Goal: Information Seeking & Learning: Learn about a topic

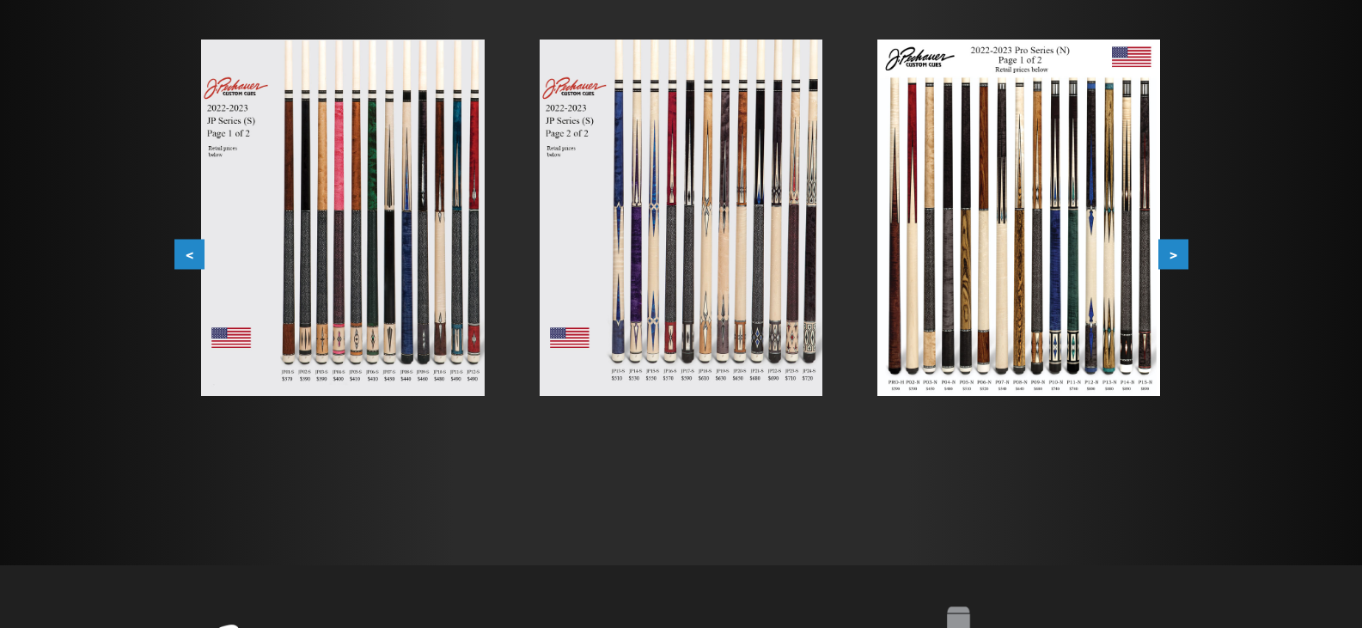
scroll to position [344, 0]
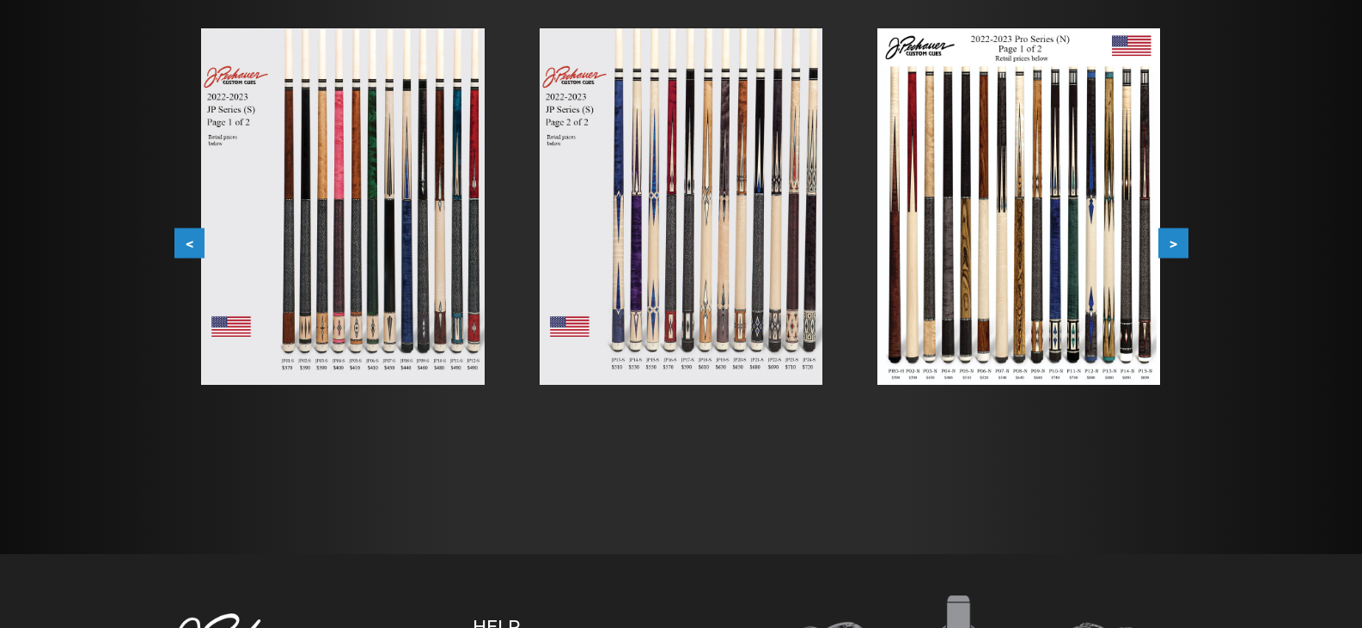
click at [360, 183] on img at bounding box center [342, 206] width 283 height 357
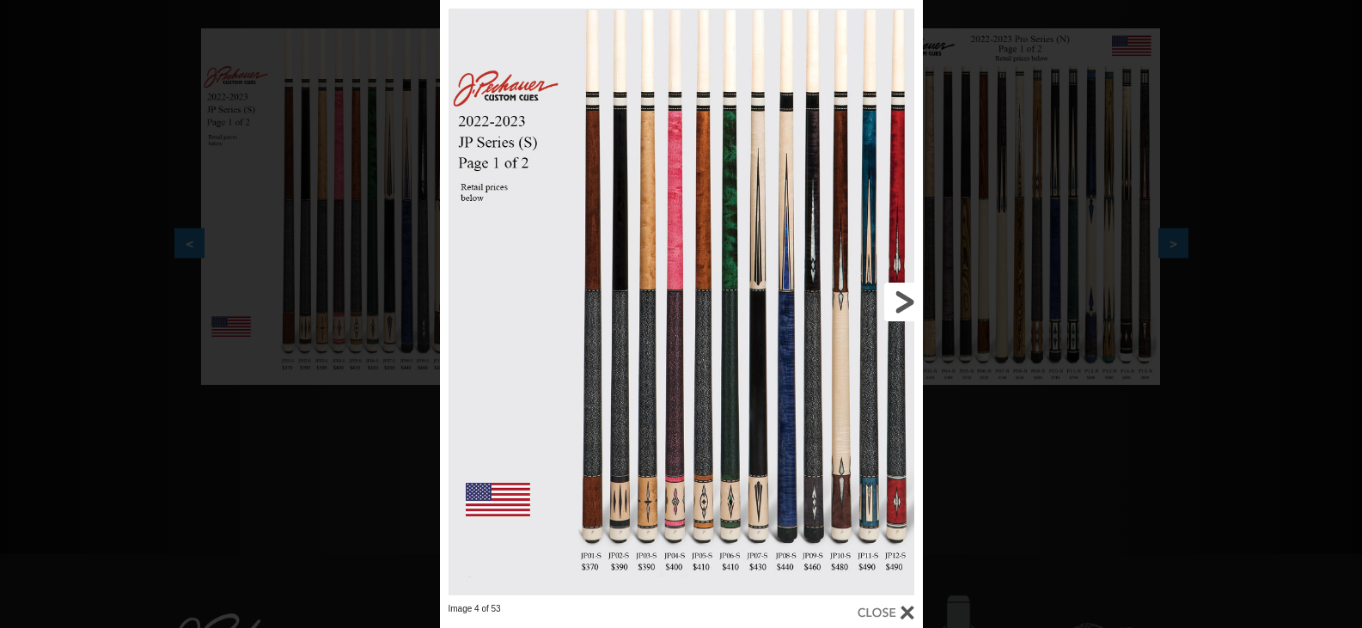
click at [898, 304] on link at bounding box center [814, 301] width 217 height 603
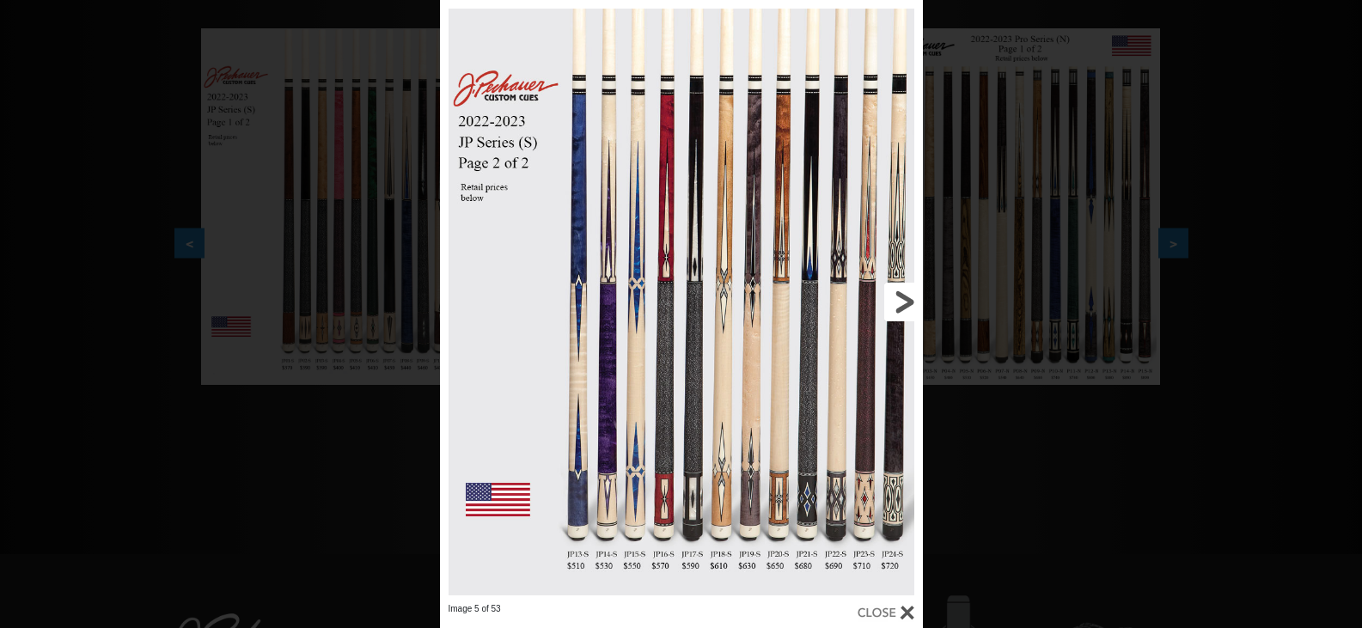
click at [903, 297] on link at bounding box center [814, 301] width 217 height 603
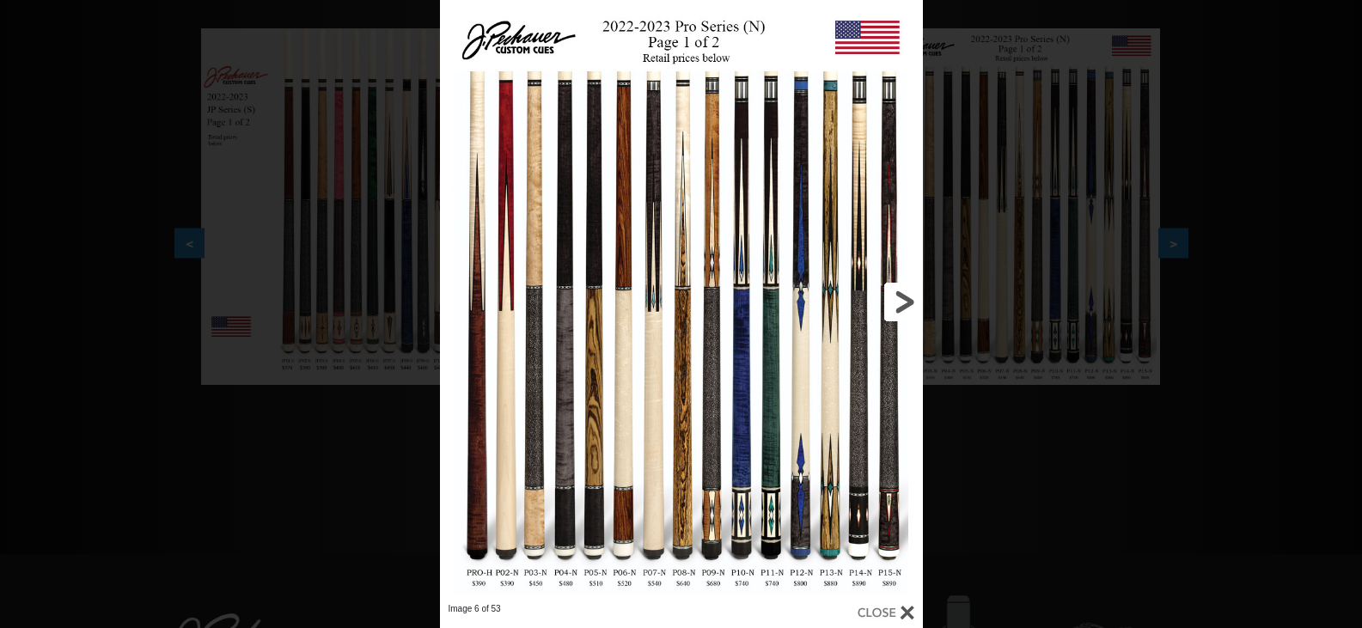
click at [903, 297] on link at bounding box center [814, 301] width 217 height 603
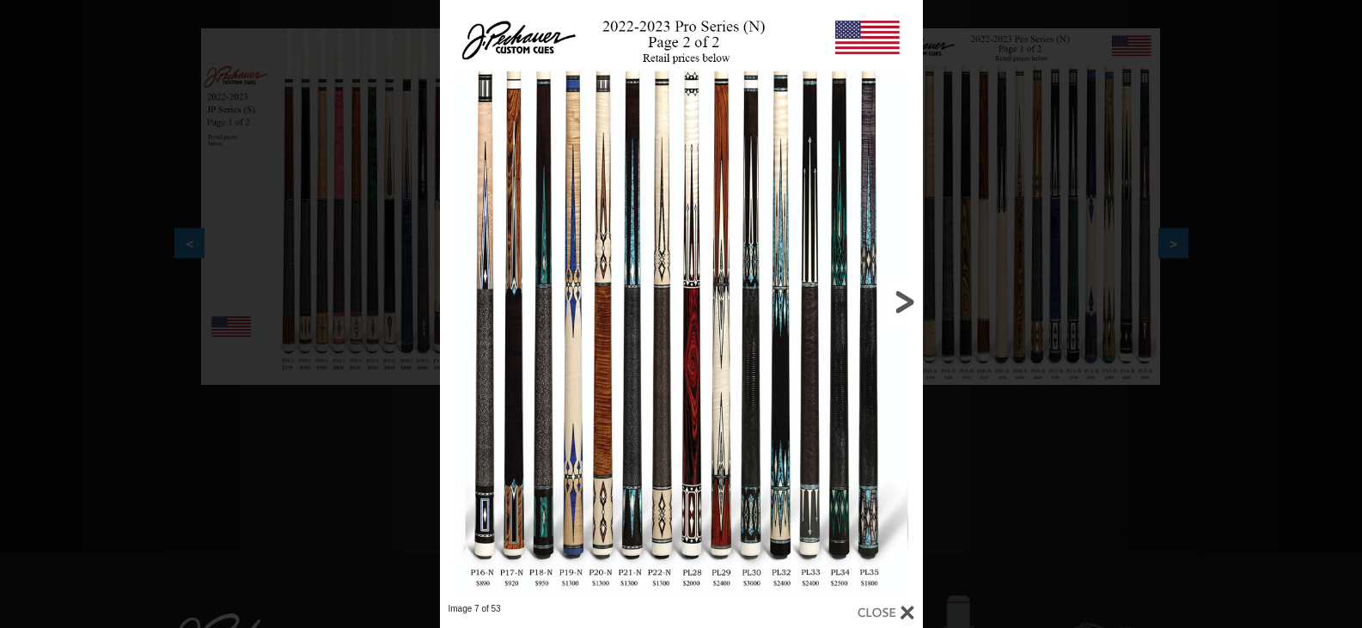
click at [903, 297] on link at bounding box center [814, 301] width 217 height 603
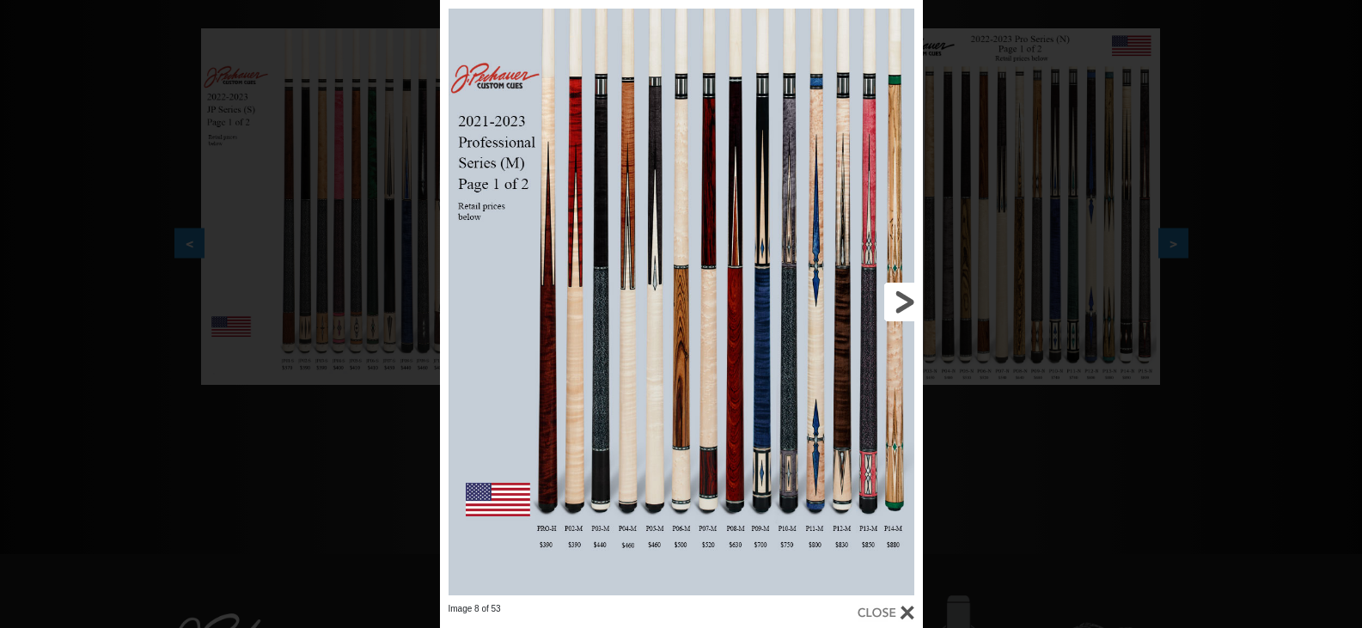
click at [903, 297] on link at bounding box center [814, 301] width 217 height 603
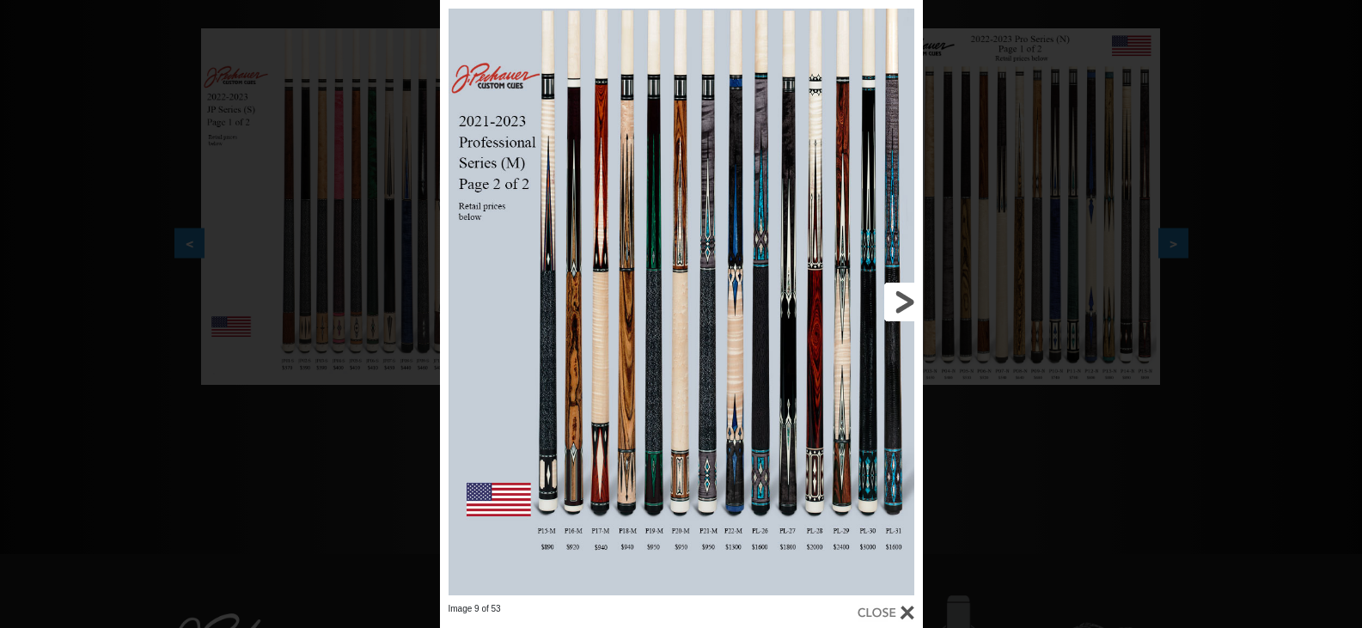
click at [903, 297] on link at bounding box center [814, 301] width 217 height 603
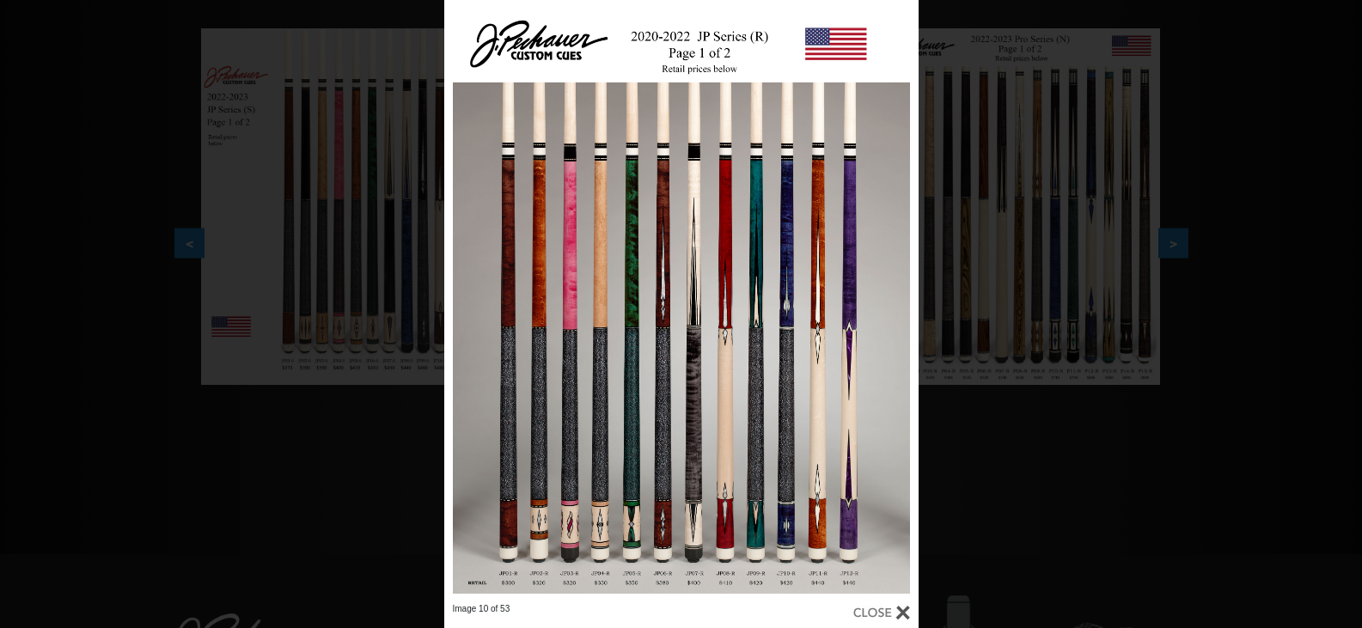
click at [662, 399] on div at bounding box center [681, 301] width 474 height 603
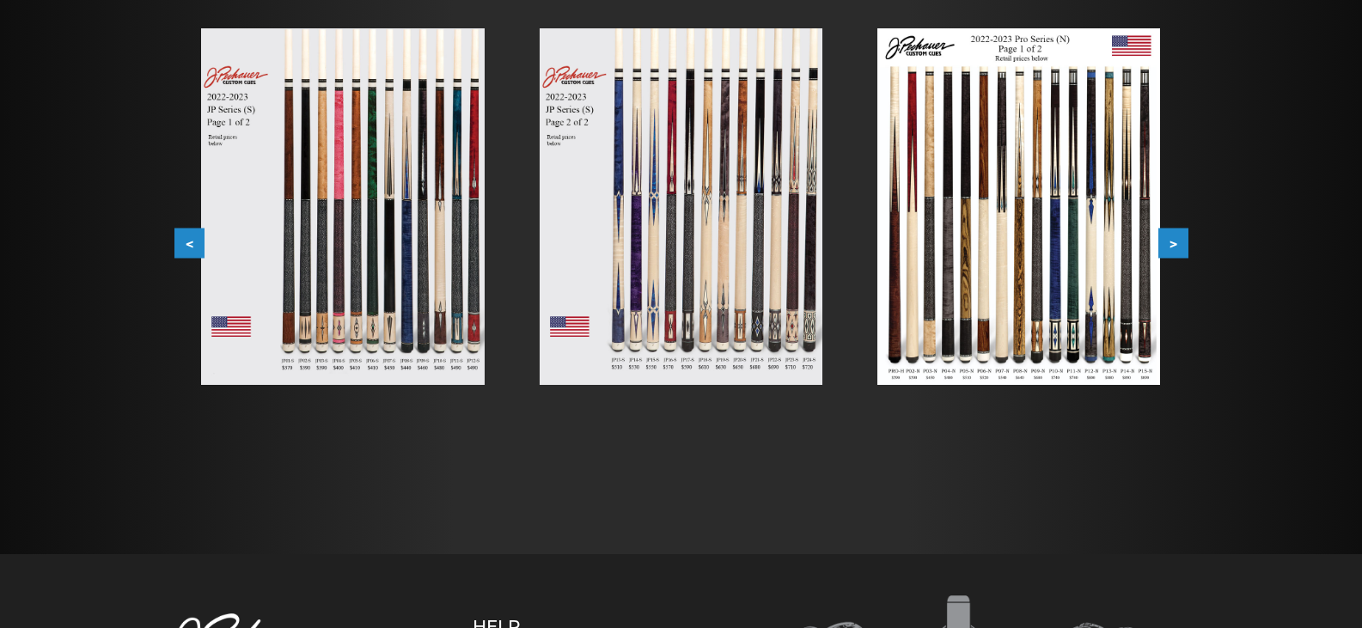
click at [712, 265] on img at bounding box center [681, 206] width 283 height 357
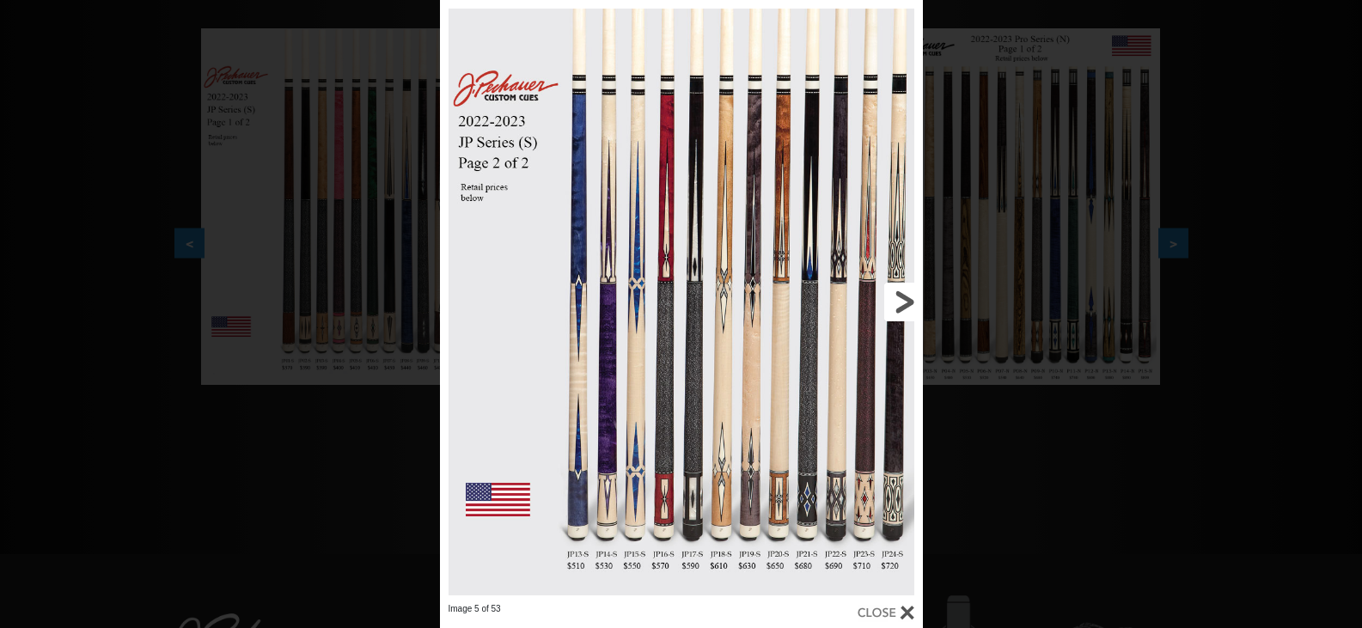
click at [905, 301] on link at bounding box center [814, 301] width 217 height 603
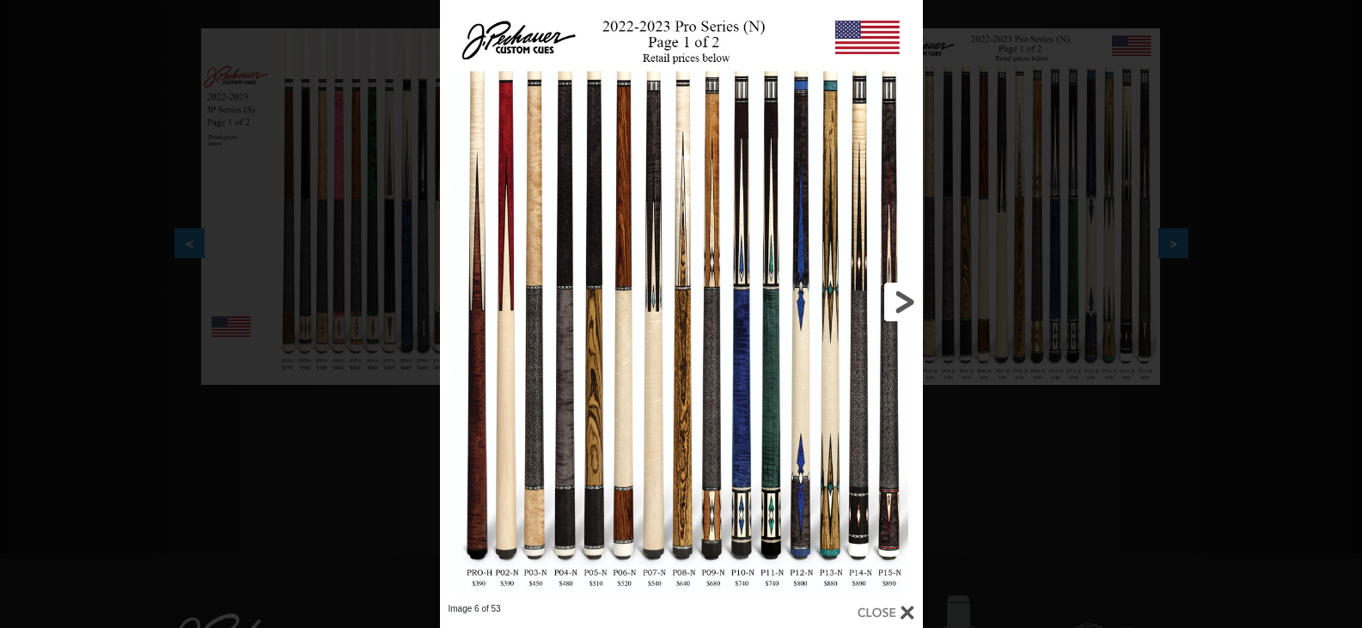
click at [905, 301] on link at bounding box center [814, 301] width 217 height 603
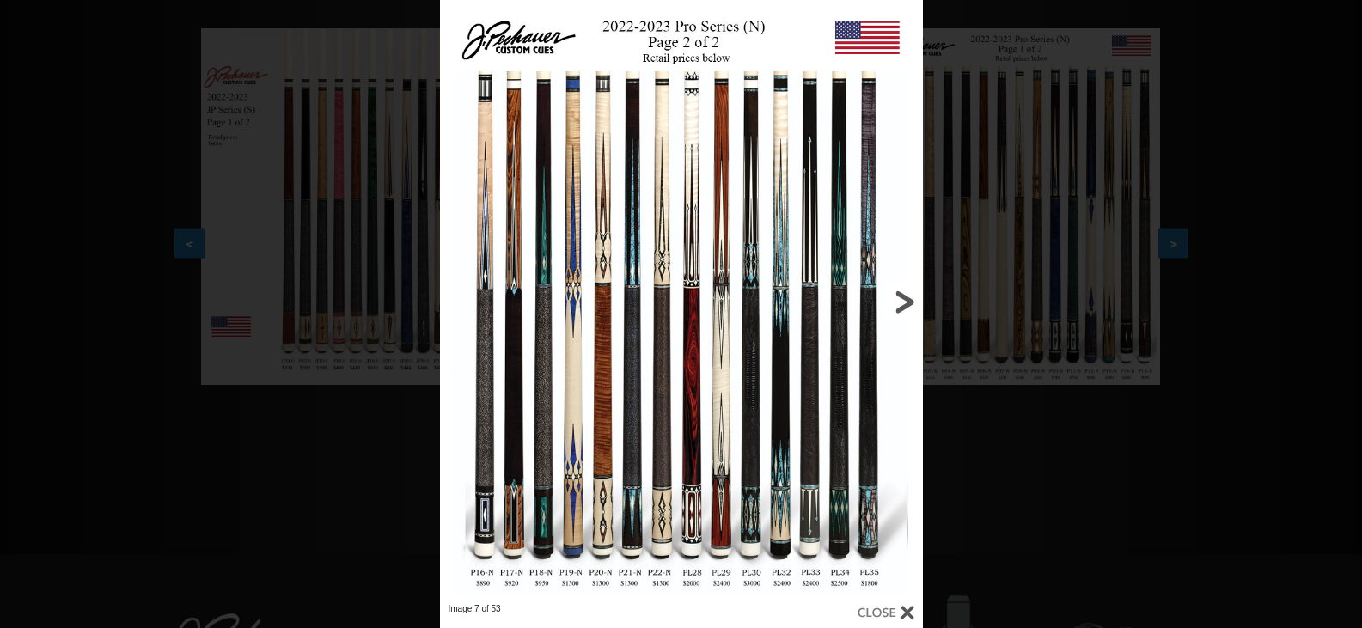
click at [905, 301] on link at bounding box center [814, 301] width 217 height 603
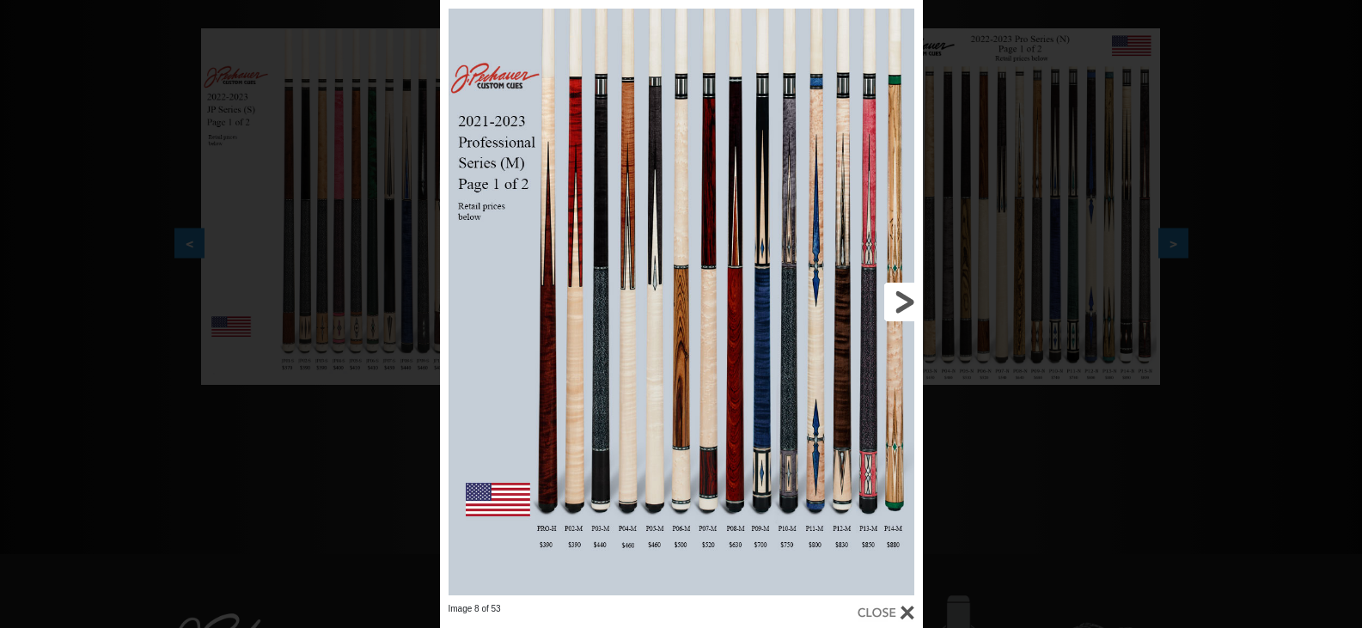
click at [905, 301] on link at bounding box center [814, 301] width 217 height 603
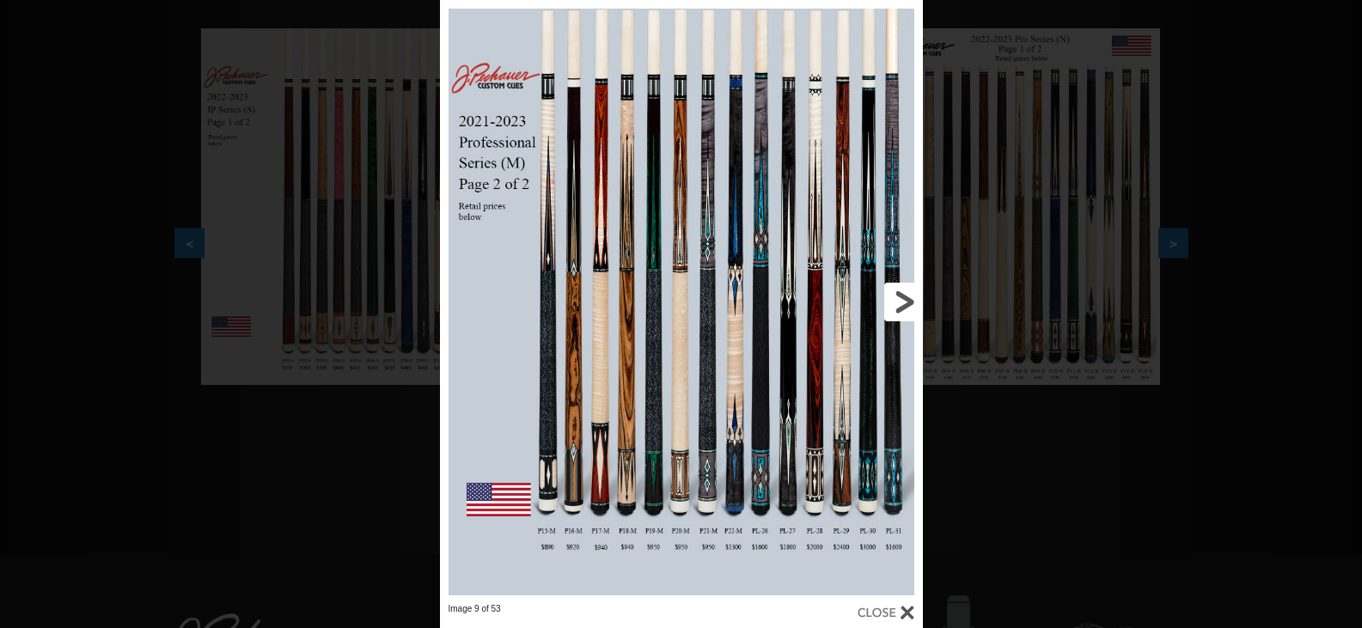
click at [905, 301] on link at bounding box center [814, 301] width 217 height 603
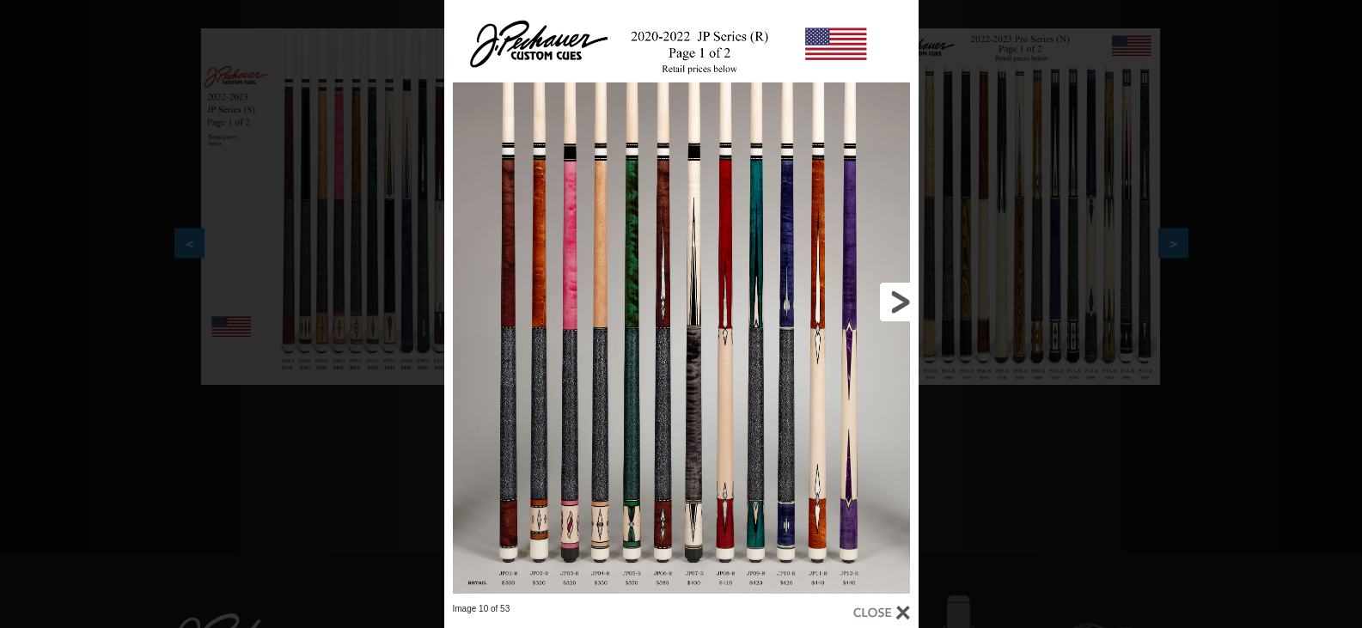
click at [905, 301] on link at bounding box center [811, 301] width 213 height 603
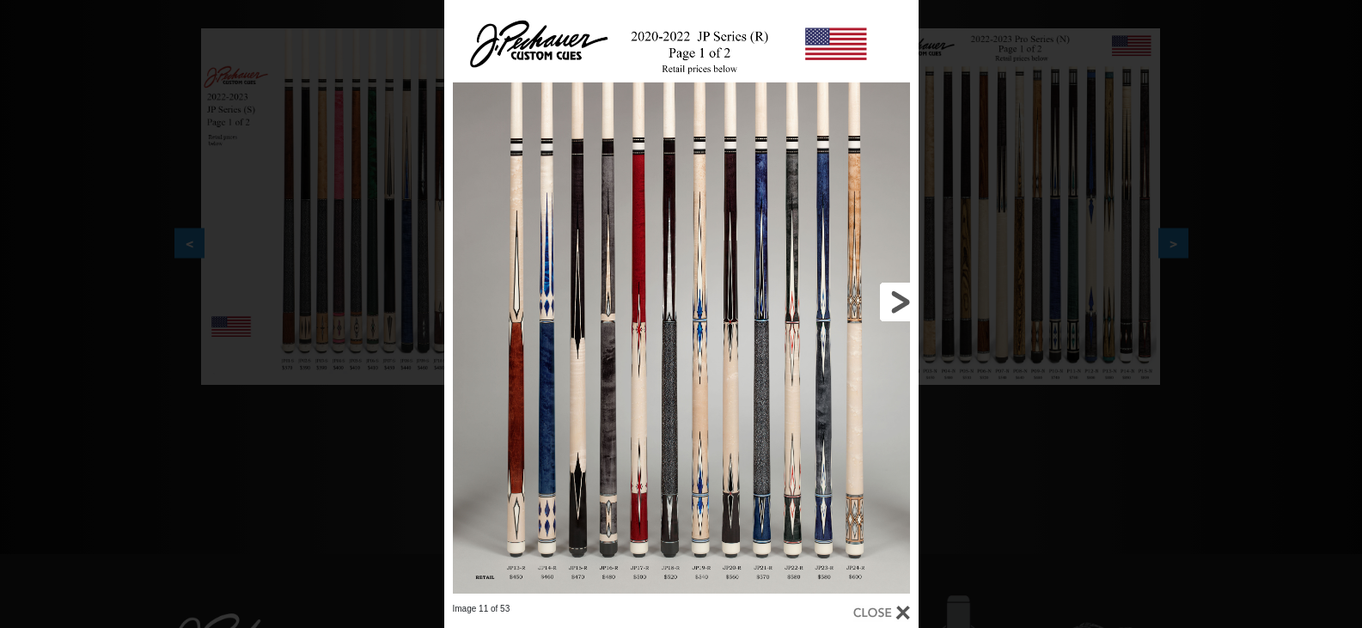
click at [905, 301] on link at bounding box center [811, 301] width 213 height 603
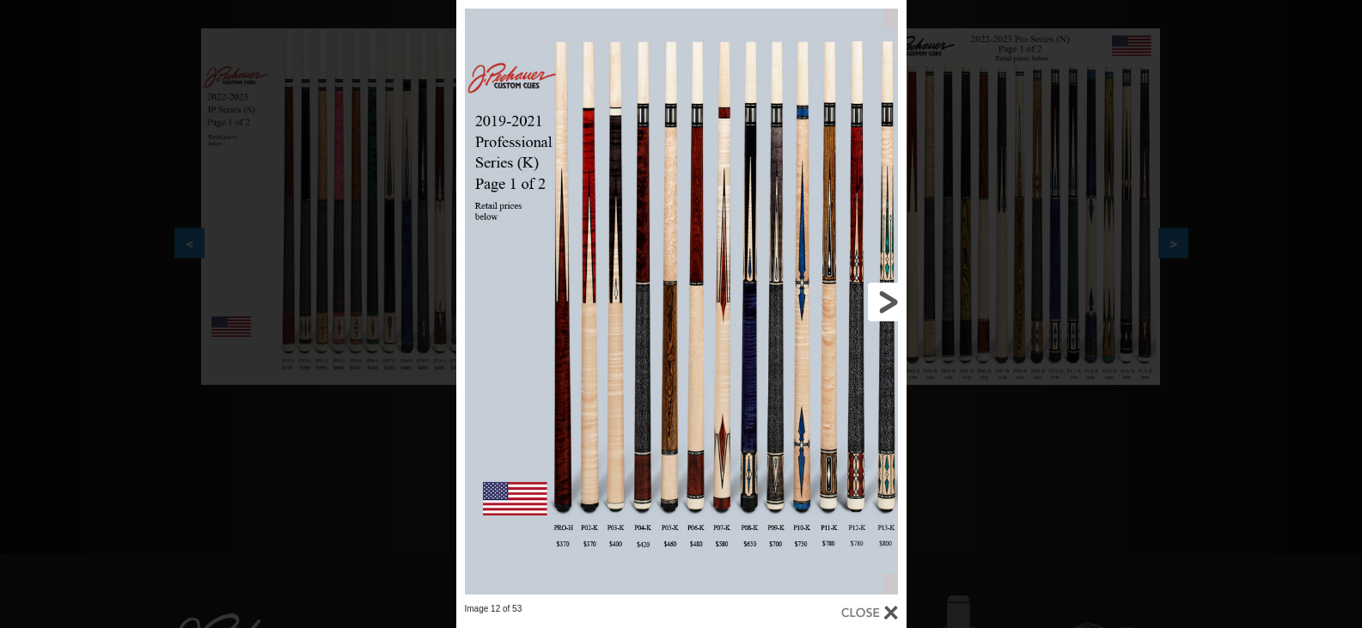
click at [885, 301] on link at bounding box center [805, 301] width 203 height 603
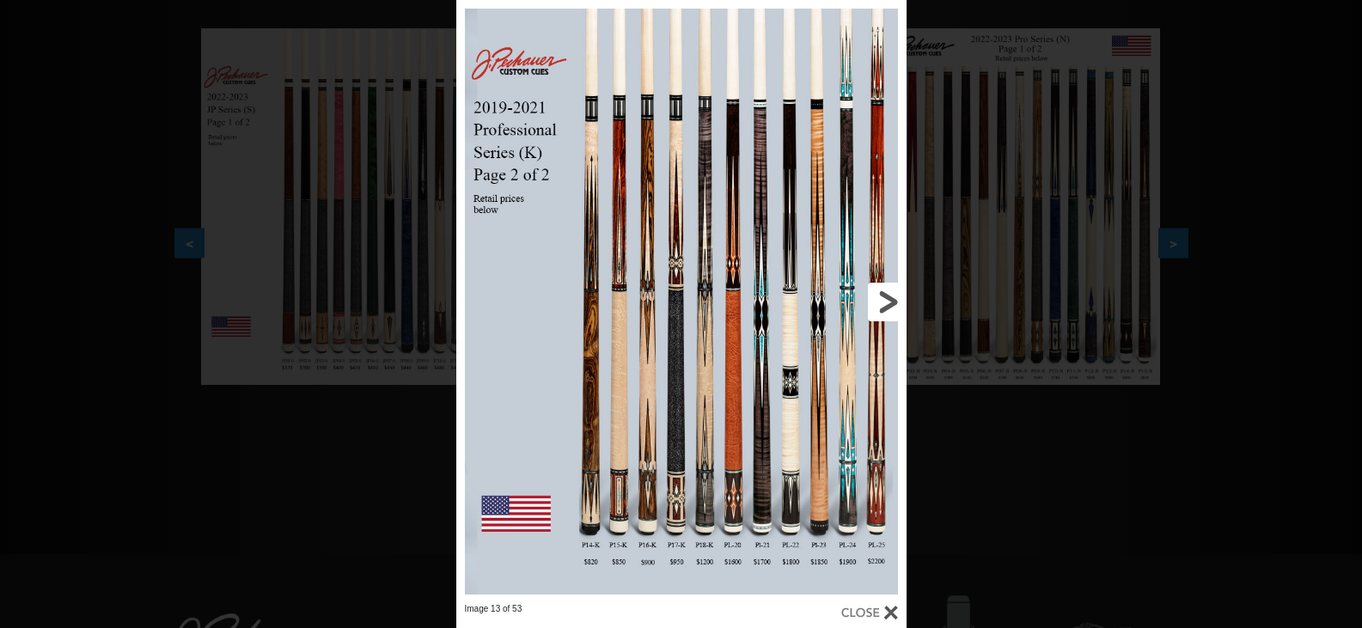
click at [885, 301] on link at bounding box center [805, 301] width 203 height 603
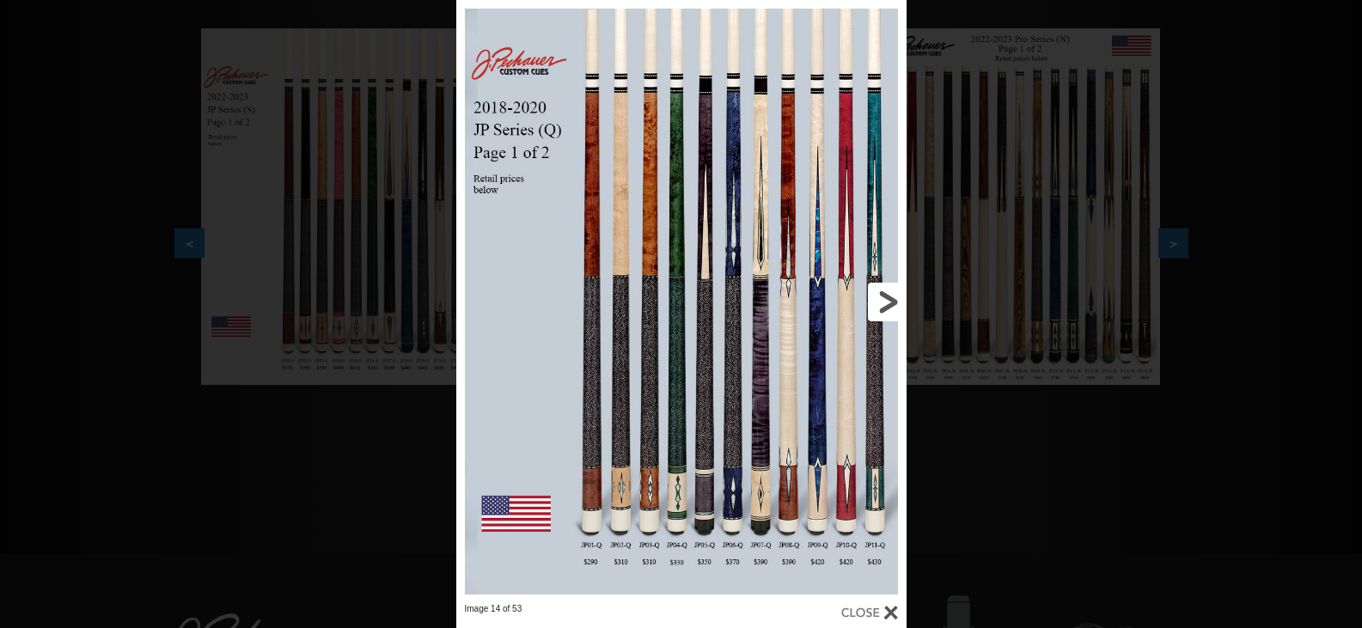
click at [885, 301] on link at bounding box center [805, 301] width 203 height 603
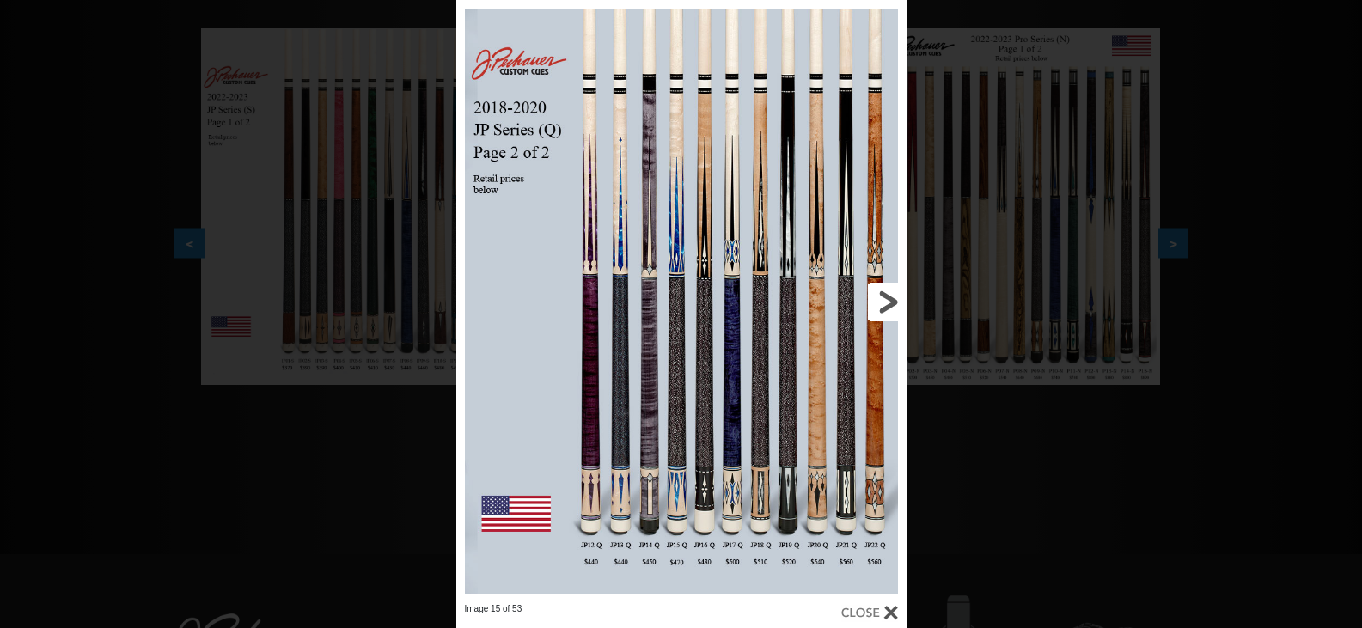
click at [885, 301] on link at bounding box center [805, 301] width 203 height 603
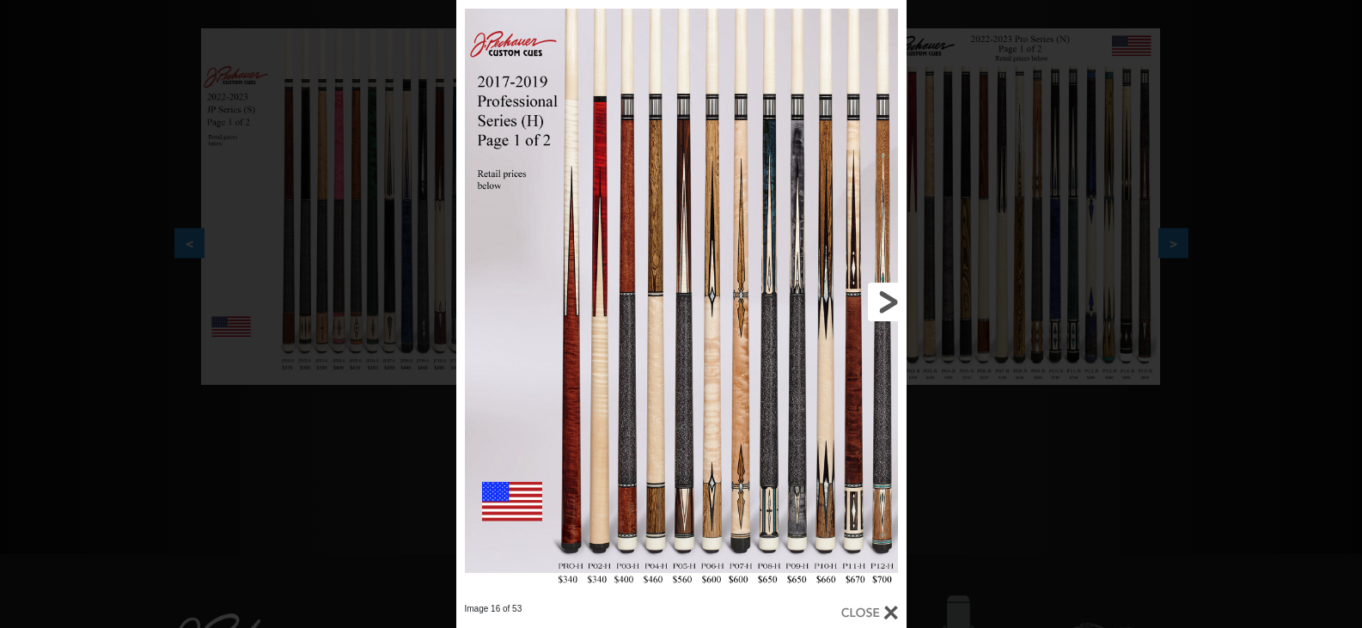
click at [885, 301] on link at bounding box center [805, 301] width 203 height 603
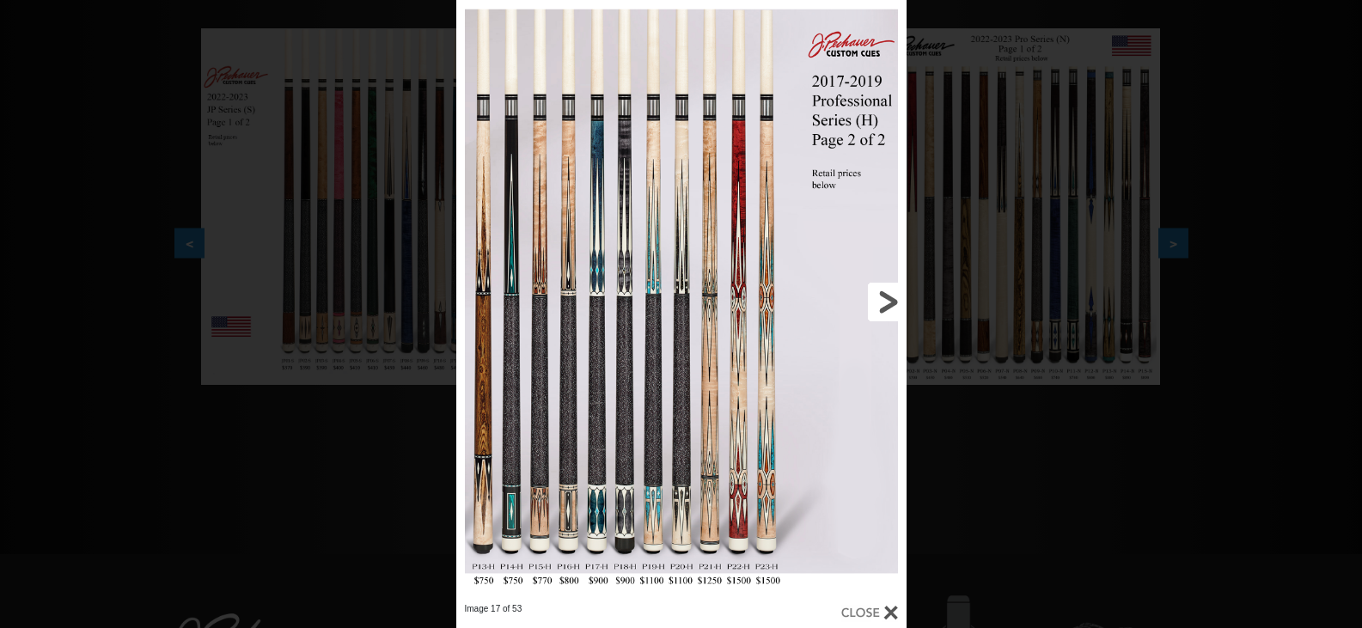
click at [885, 301] on link at bounding box center [805, 301] width 203 height 603
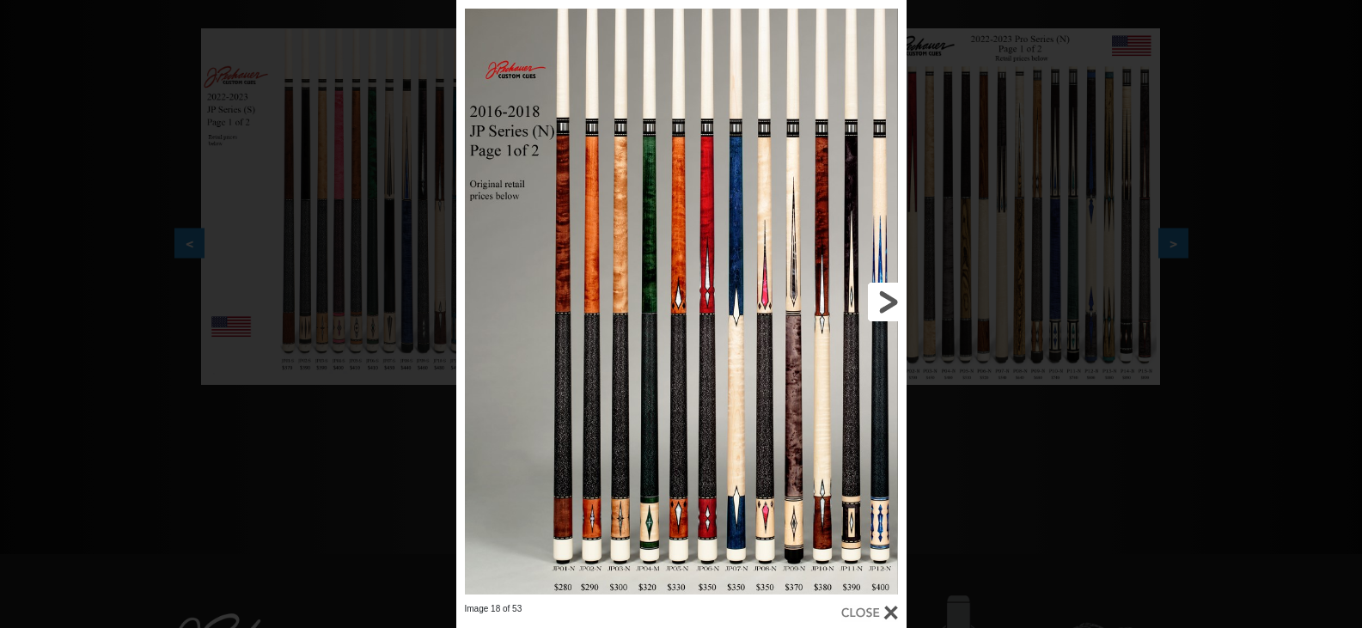
click at [887, 303] on link at bounding box center [805, 301] width 203 height 603
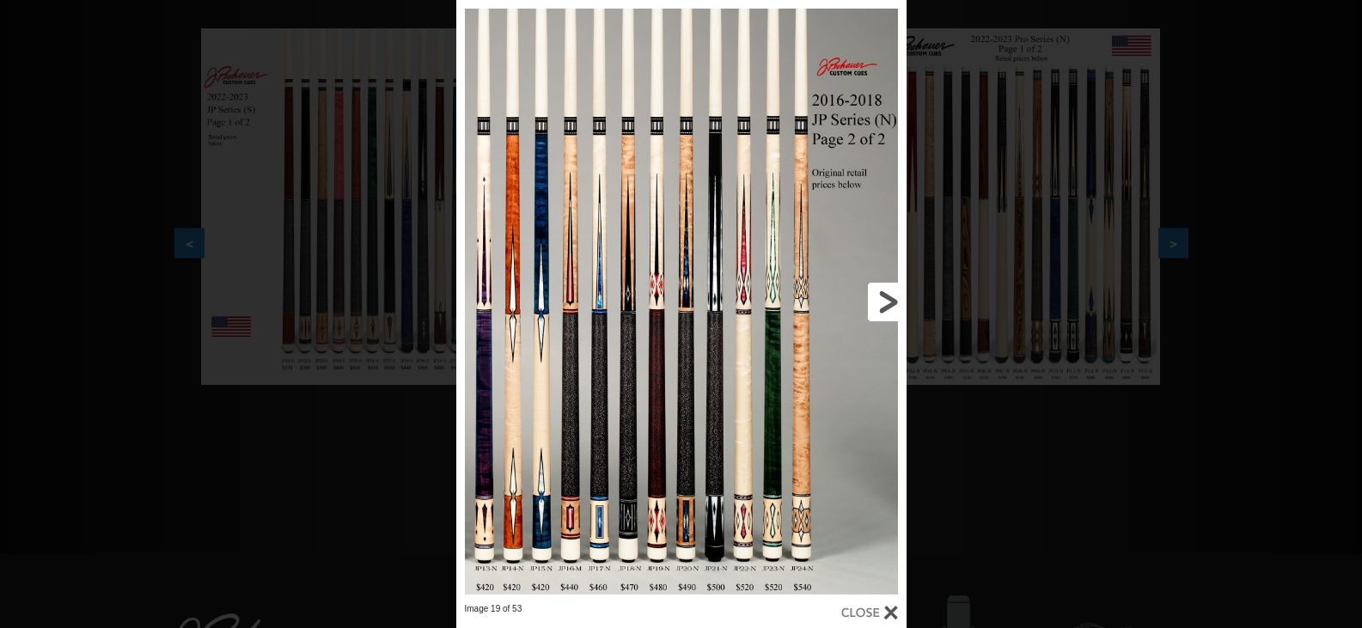
click at [889, 303] on link at bounding box center [805, 301] width 203 height 603
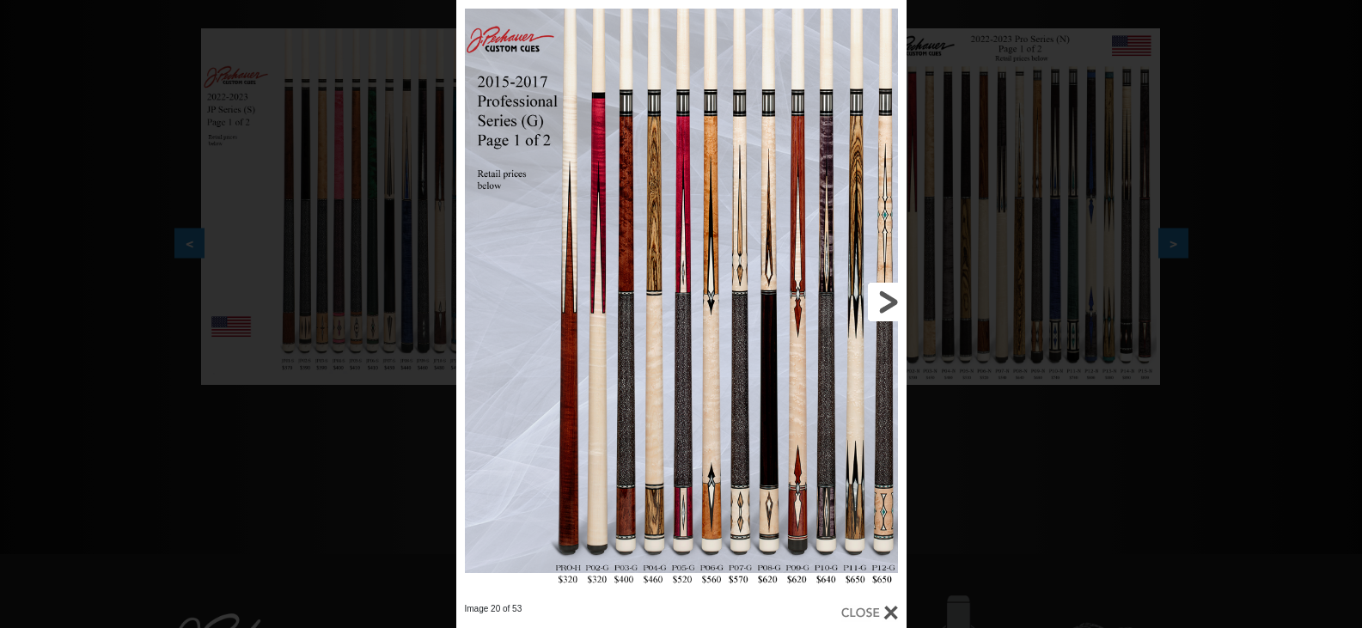
click at [889, 303] on link at bounding box center [805, 301] width 203 height 603
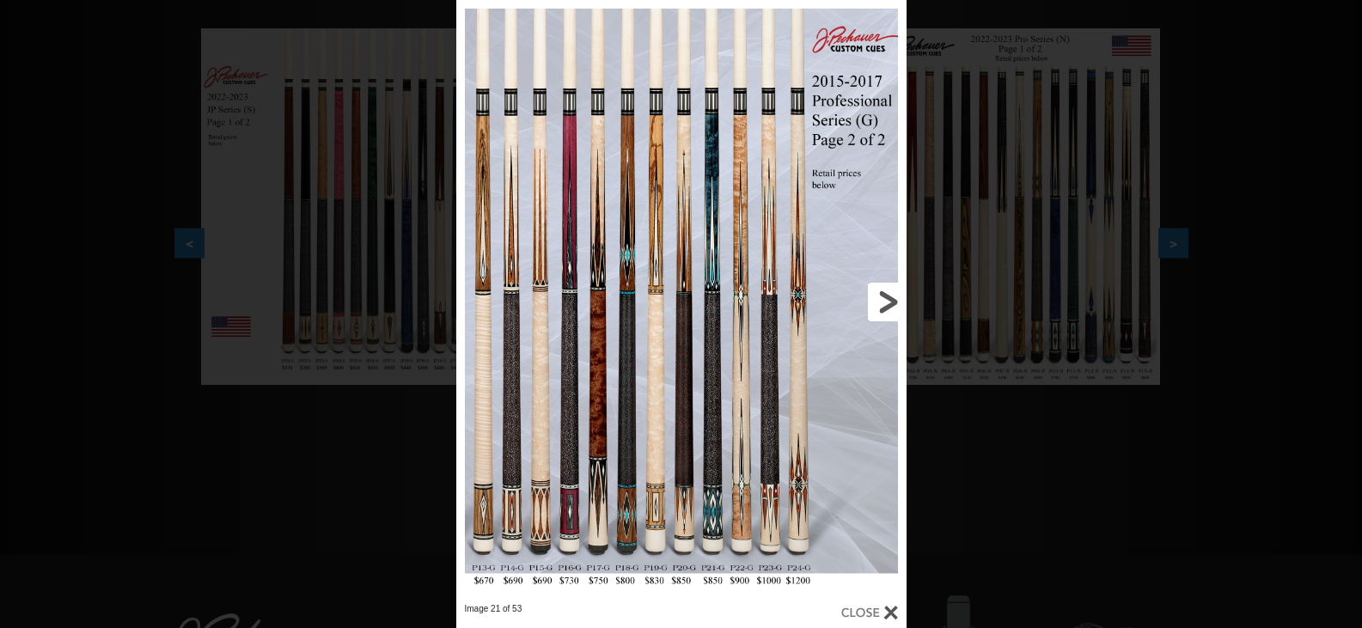
click at [889, 304] on link at bounding box center [805, 301] width 203 height 603
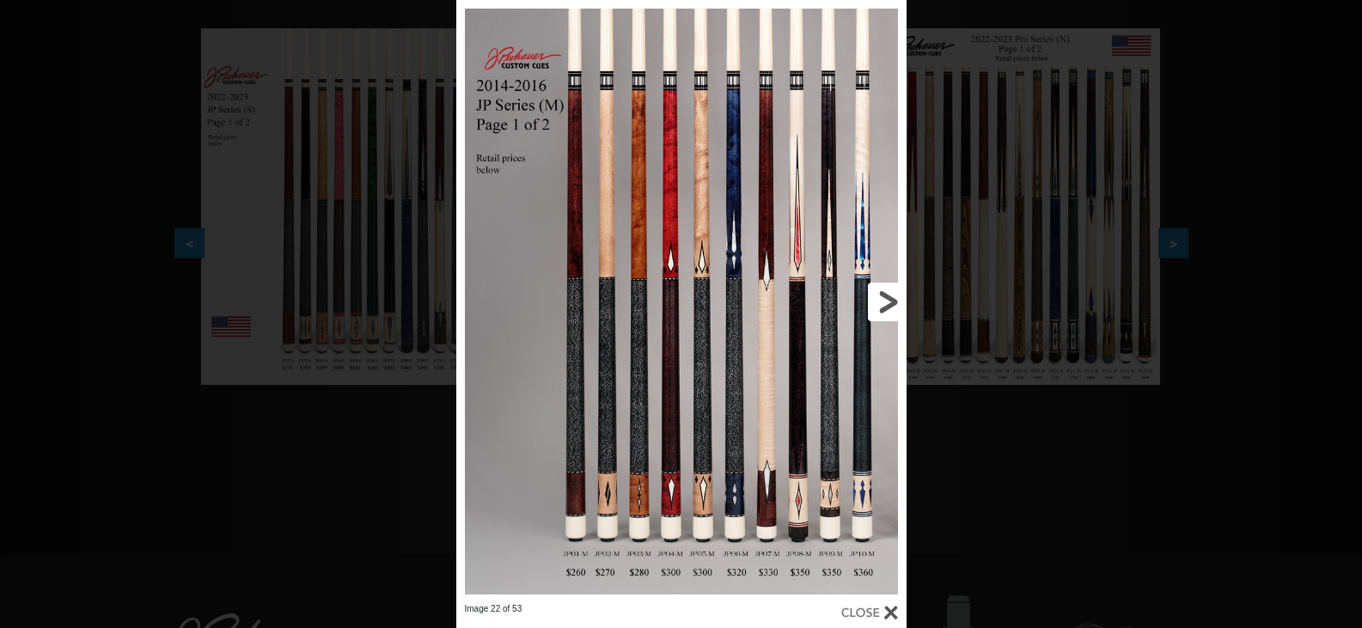
click at [889, 304] on link at bounding box center [805, 301] width 203 height 603
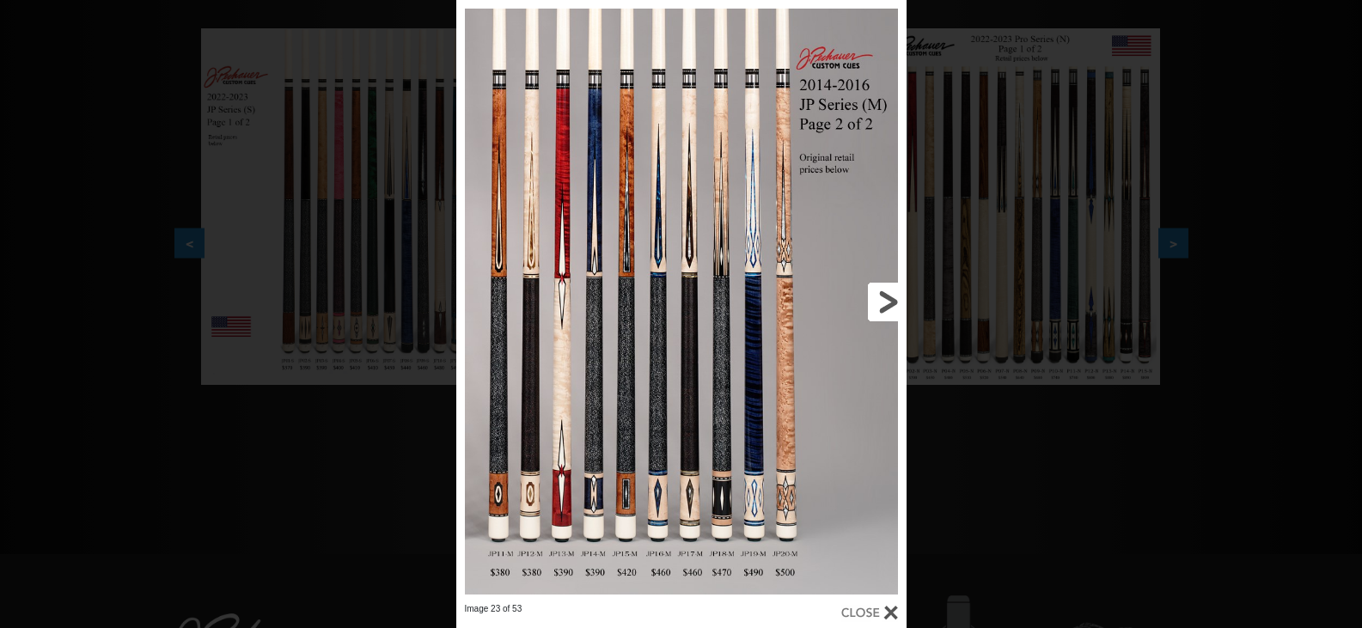
click at [889, 304] on link at bounding box center [805, 301] width 203 height 603
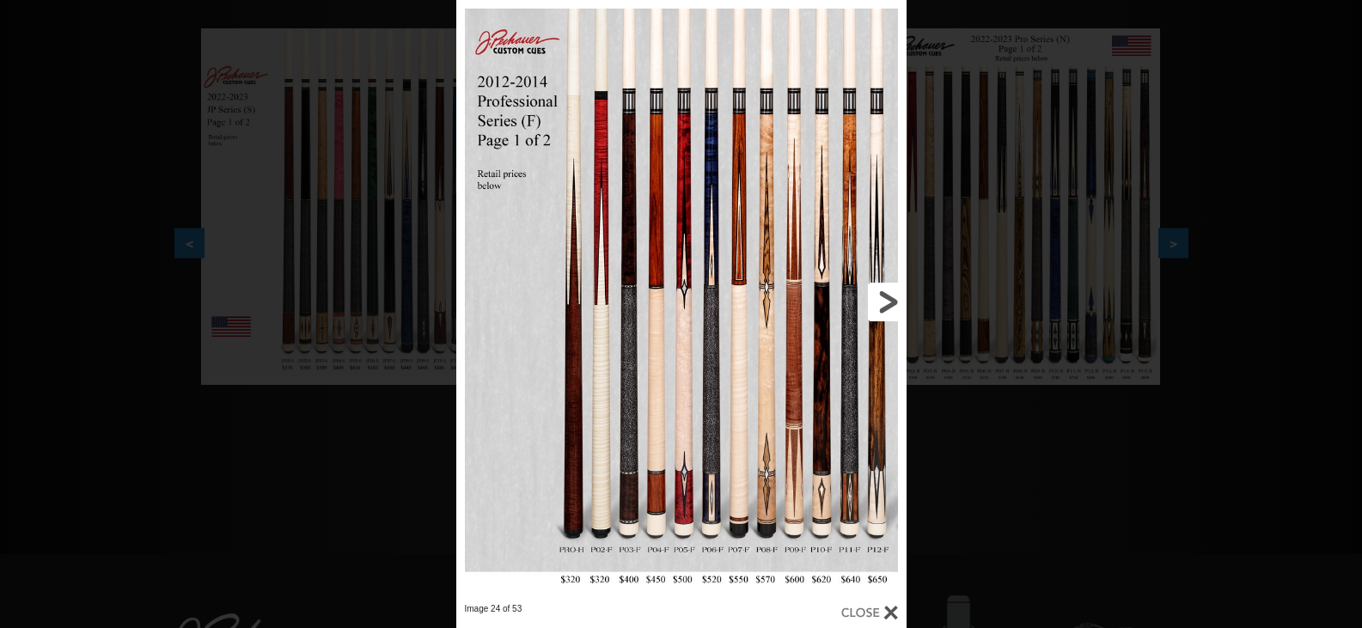
click at [889, 304] on link at bounding box center [805, 301] width 203 height 603
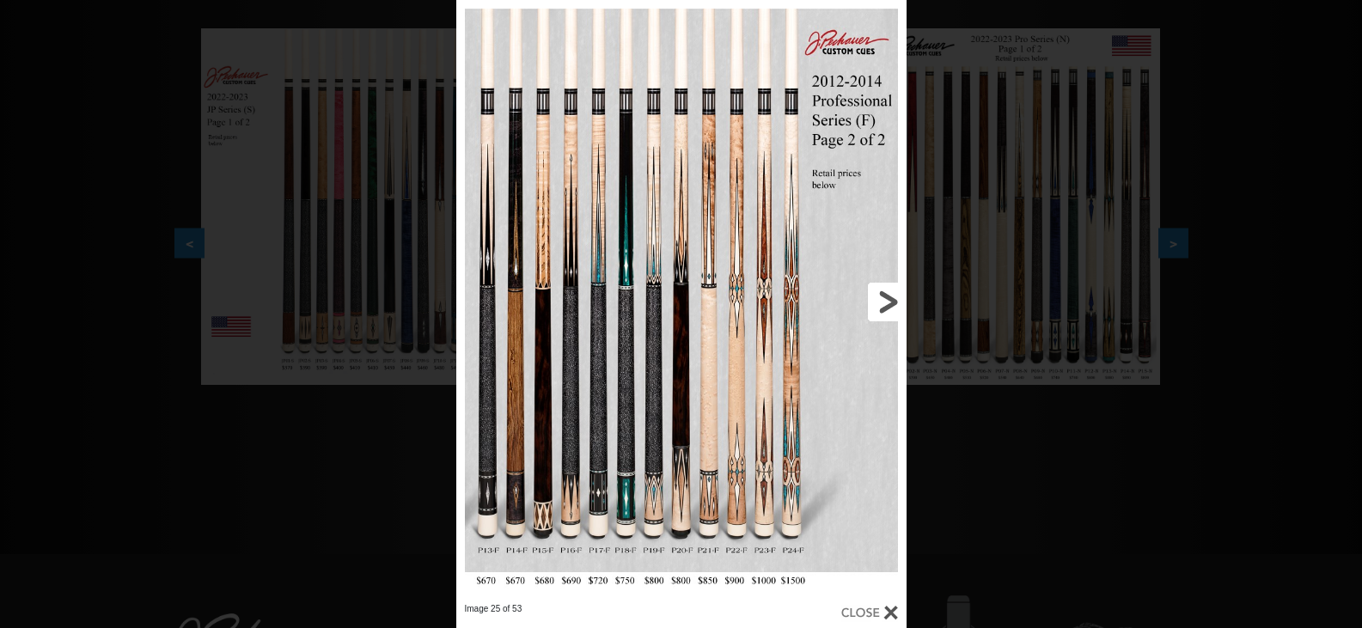
click at [889, 304] on link at bounding box center [805, 301] width 203 height 603
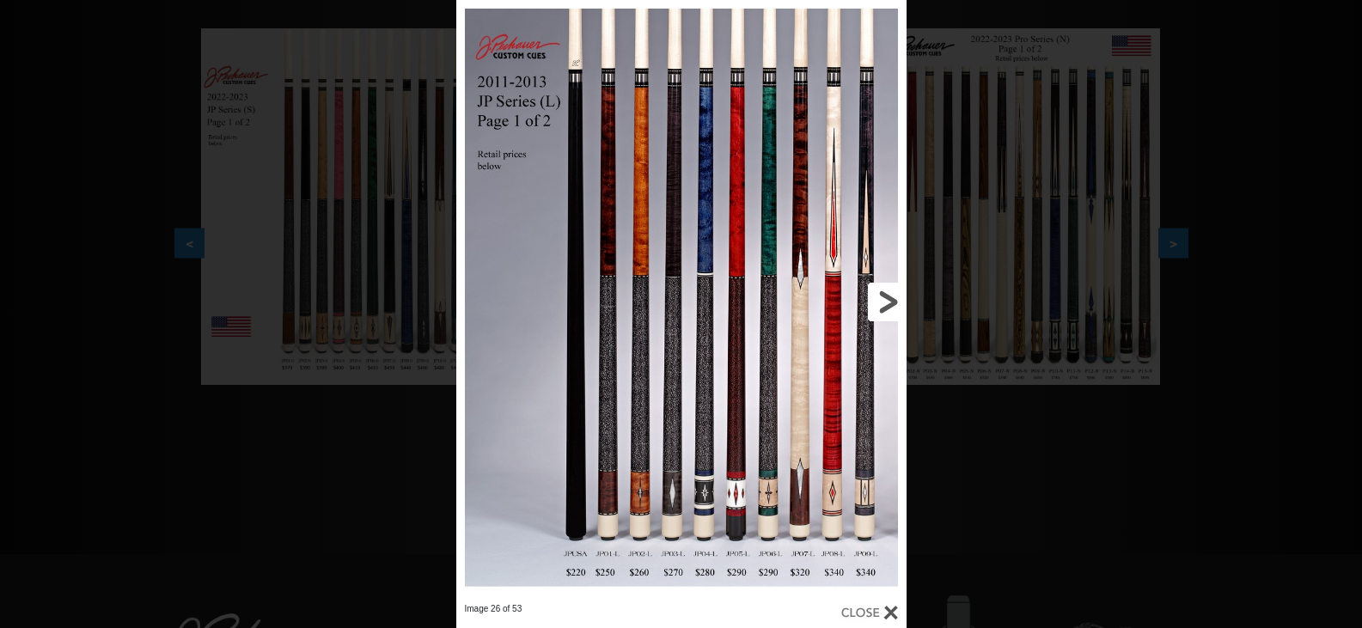
click at [889, 304] on link at bounding box center [805, 301] width 203 height 603
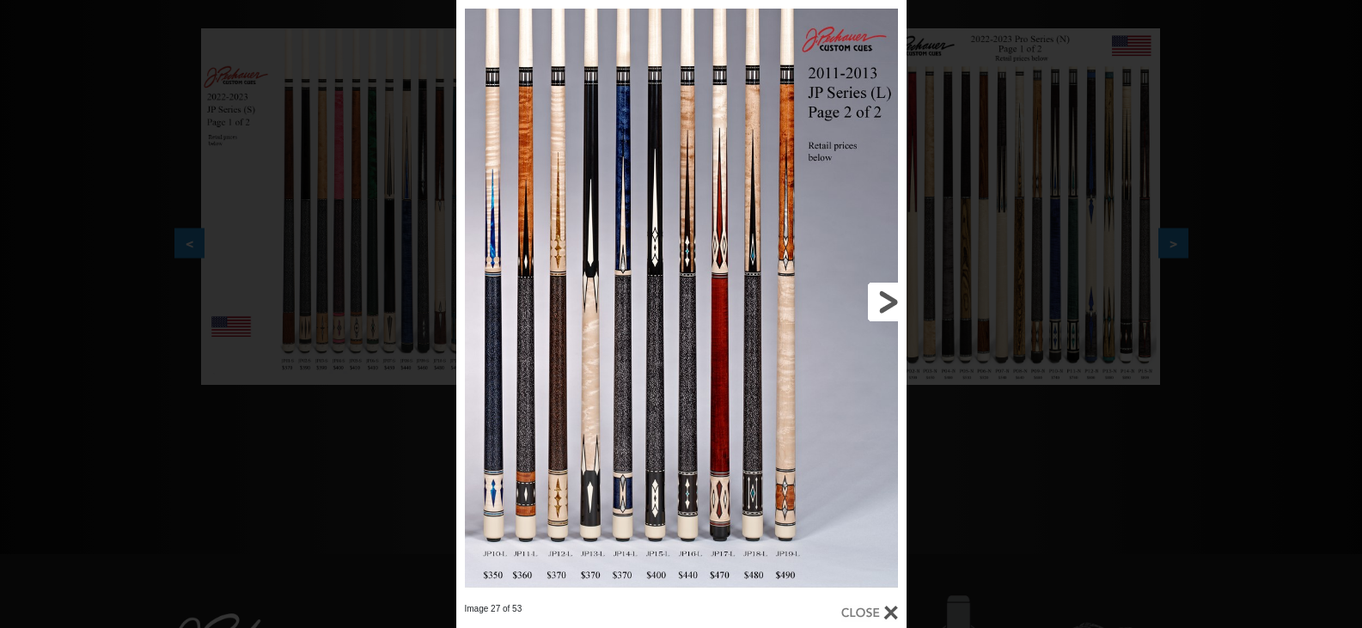
click at [889, 304] on link at bounding box center [805, 301] width 203 height 603
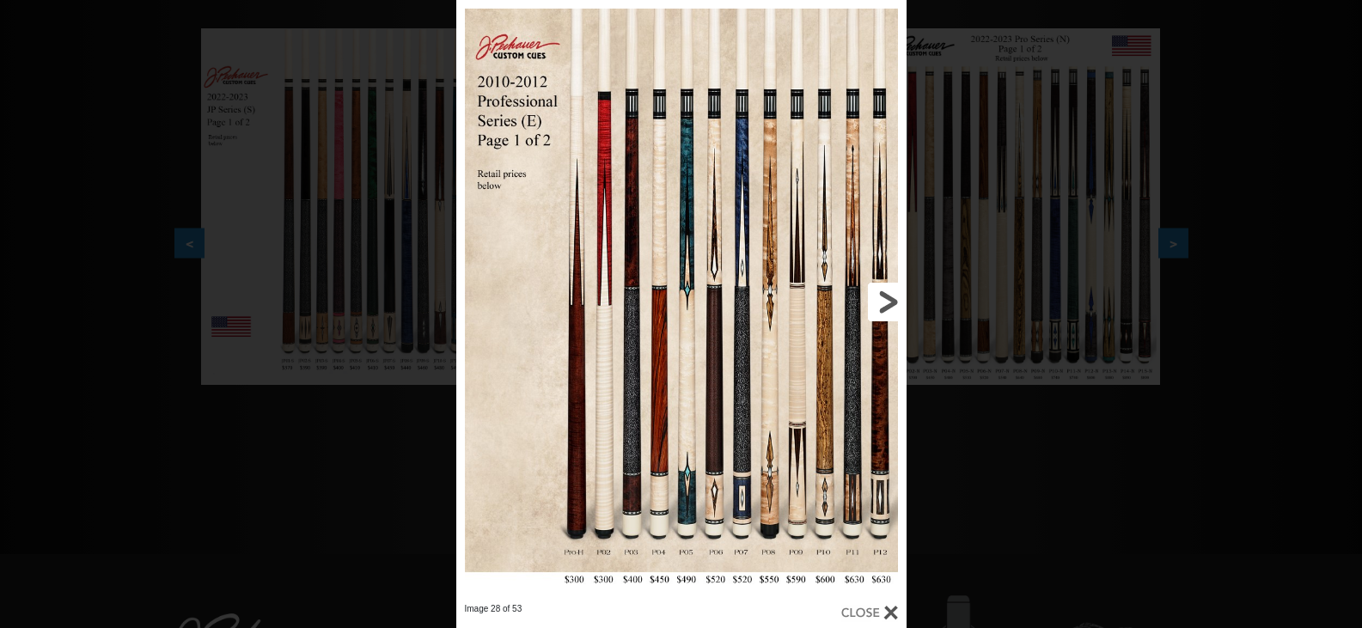
click at [889, 304] on link at bounding box center [805, 301] width 203 height 603
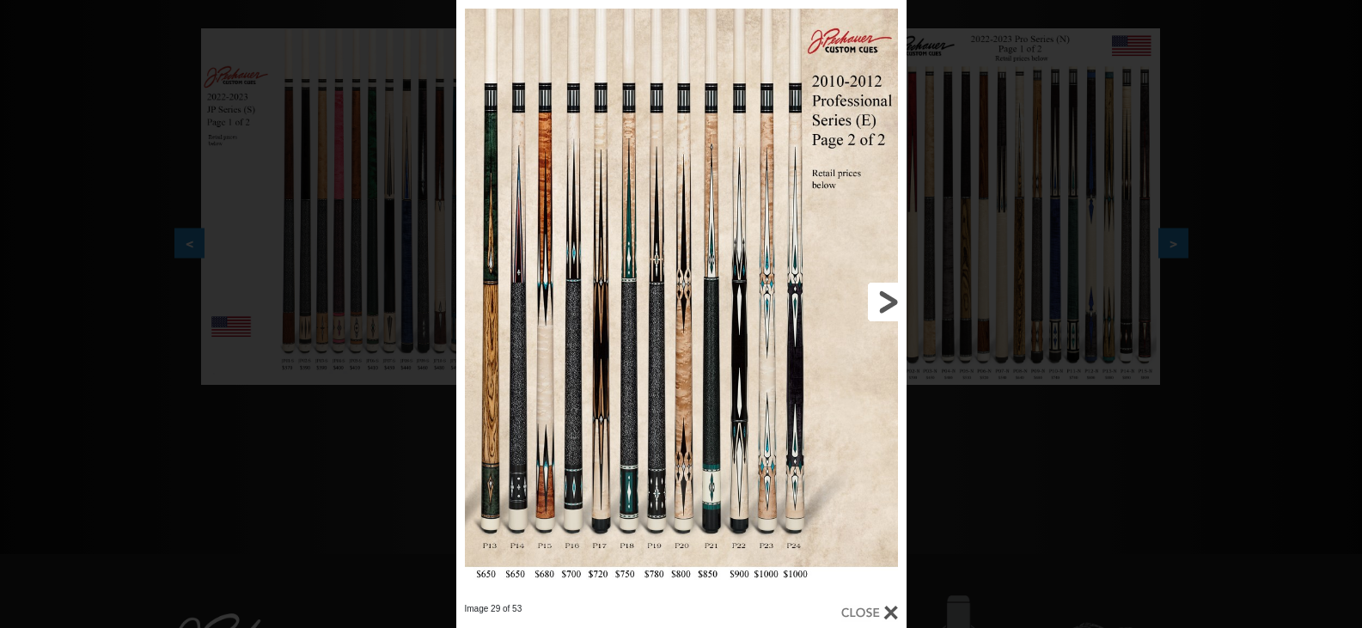
click at [889, 304] on link at bounding box center [805, 301] width 203 height 603
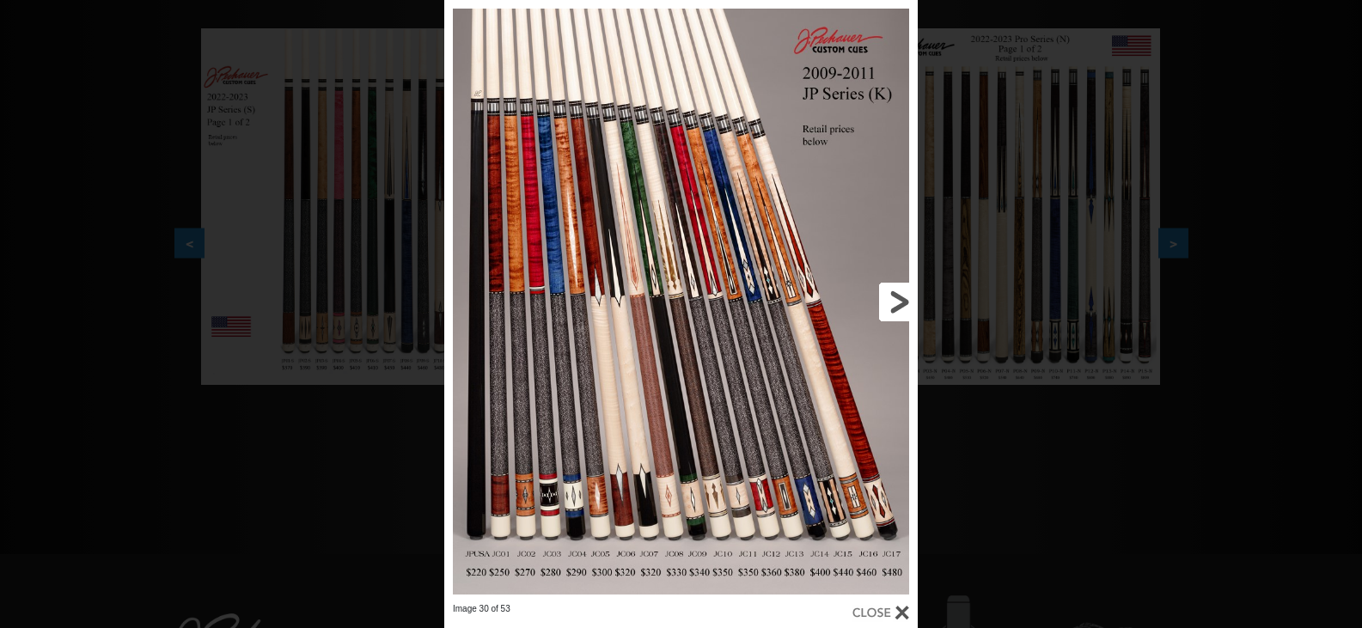
click at [889, 304] on link at bounding box center [811, 301] width 213 height 603
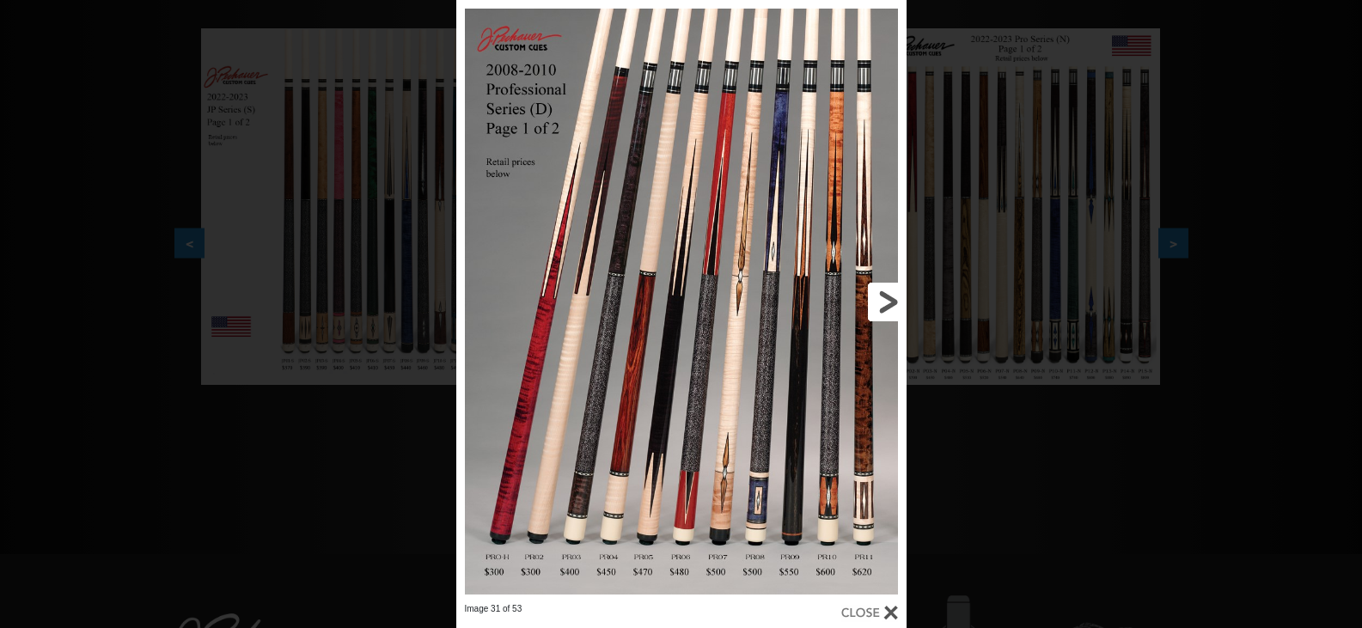
click at [889, 304] on link at bounding box center [805, 301] width 203 height 603
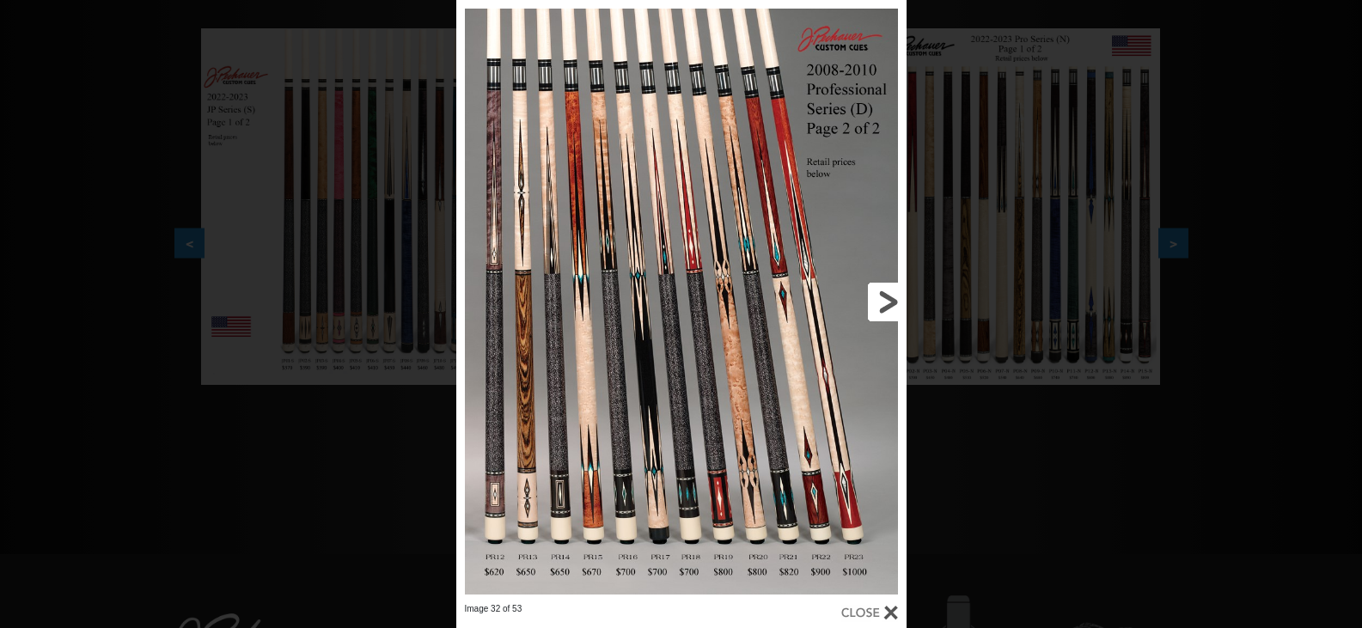
click at [889, 304] on link at bounding box center [805, 301] width 203 height 603
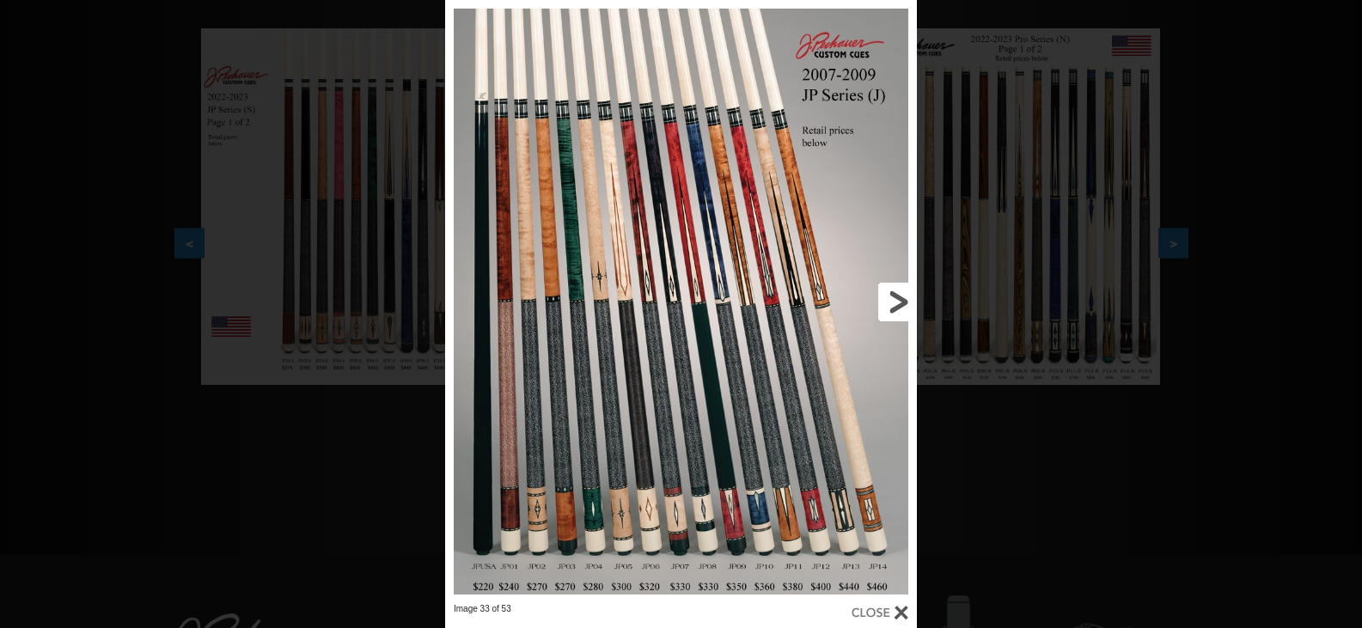
click at [889, 304] on link at bounding box center [811, 301] width 212 height 603
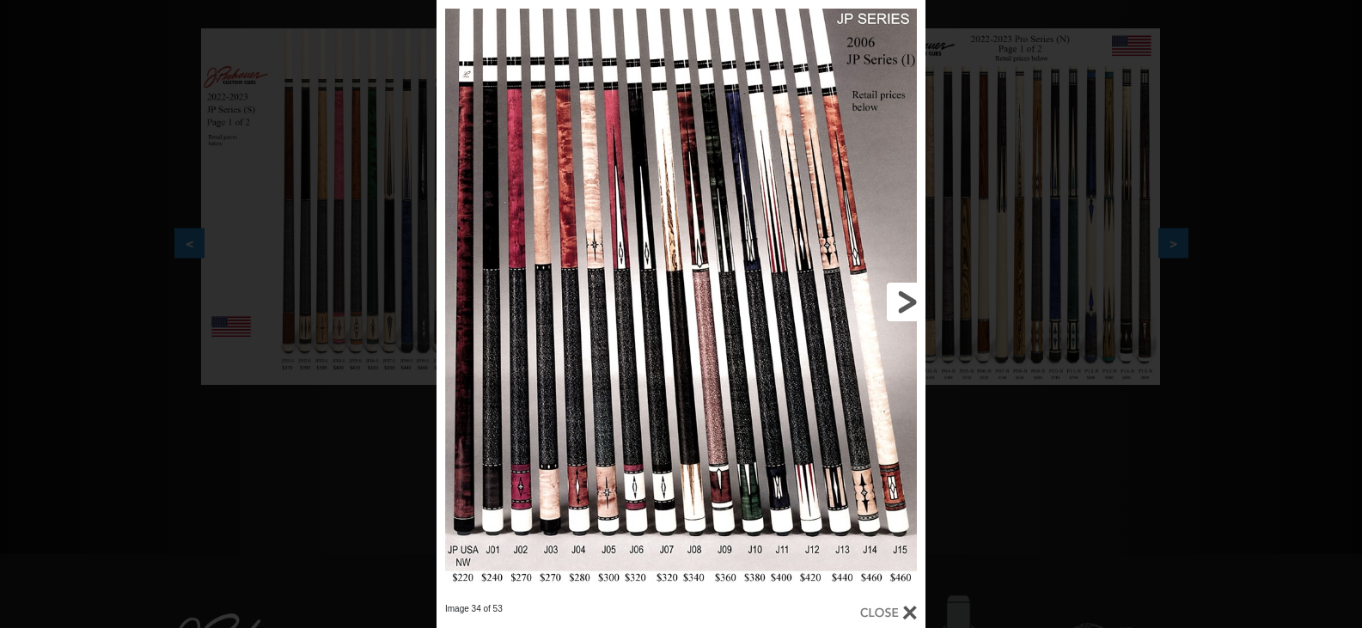
click at [889, 304] on link at bounding box center [816, 301] width 220 height 603
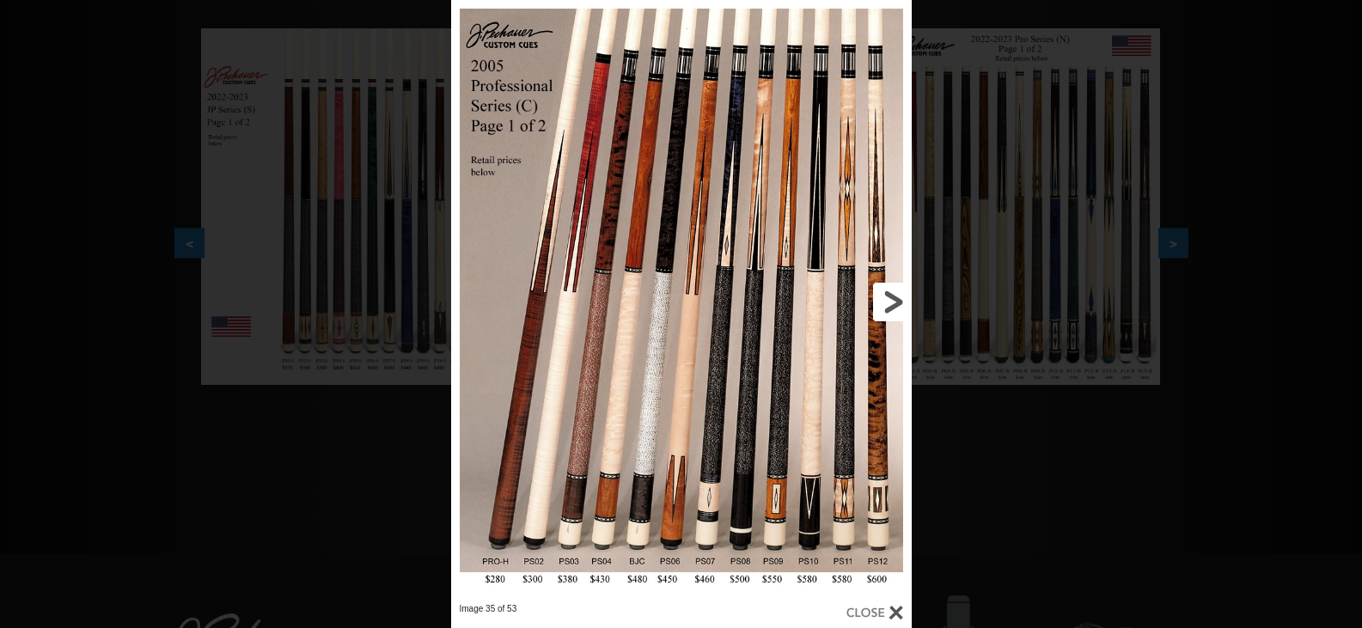
click at [893, 306] on link at bounding box center [807, 301] width 207 height 603
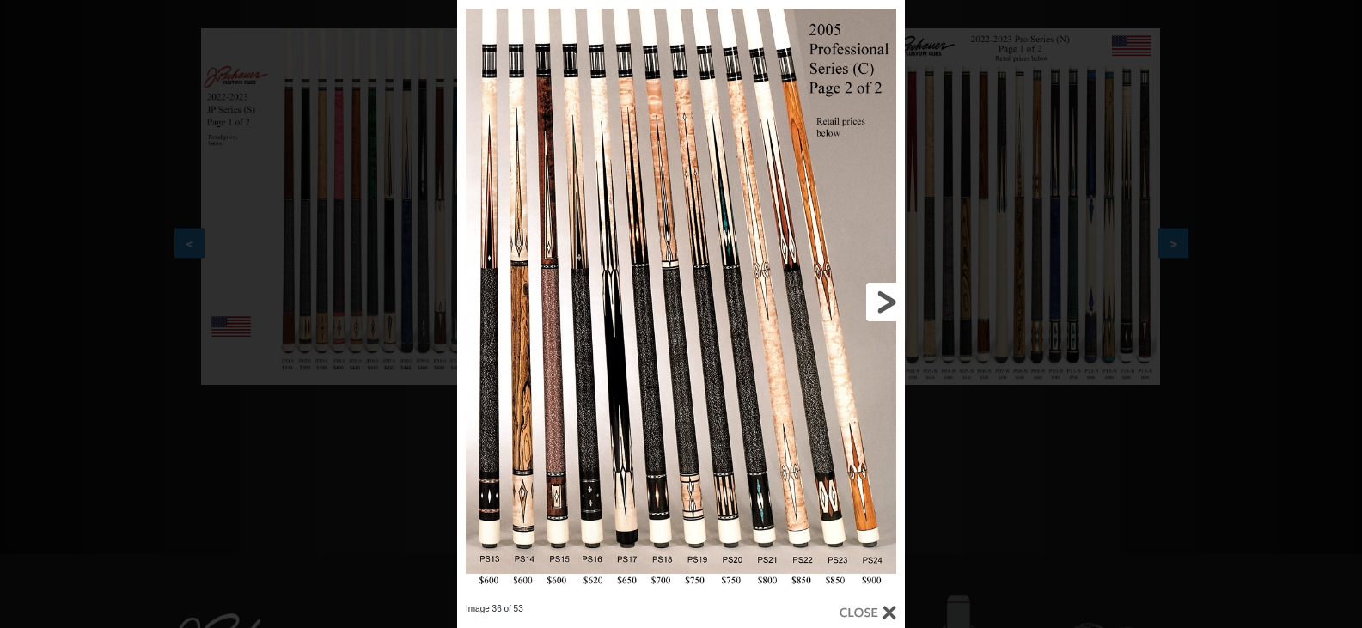
click at [885, 303] on link at bounding box center [804, 301] width 201 height 603
